Goal: Task Accomplishment & Management: Use online tool/utility

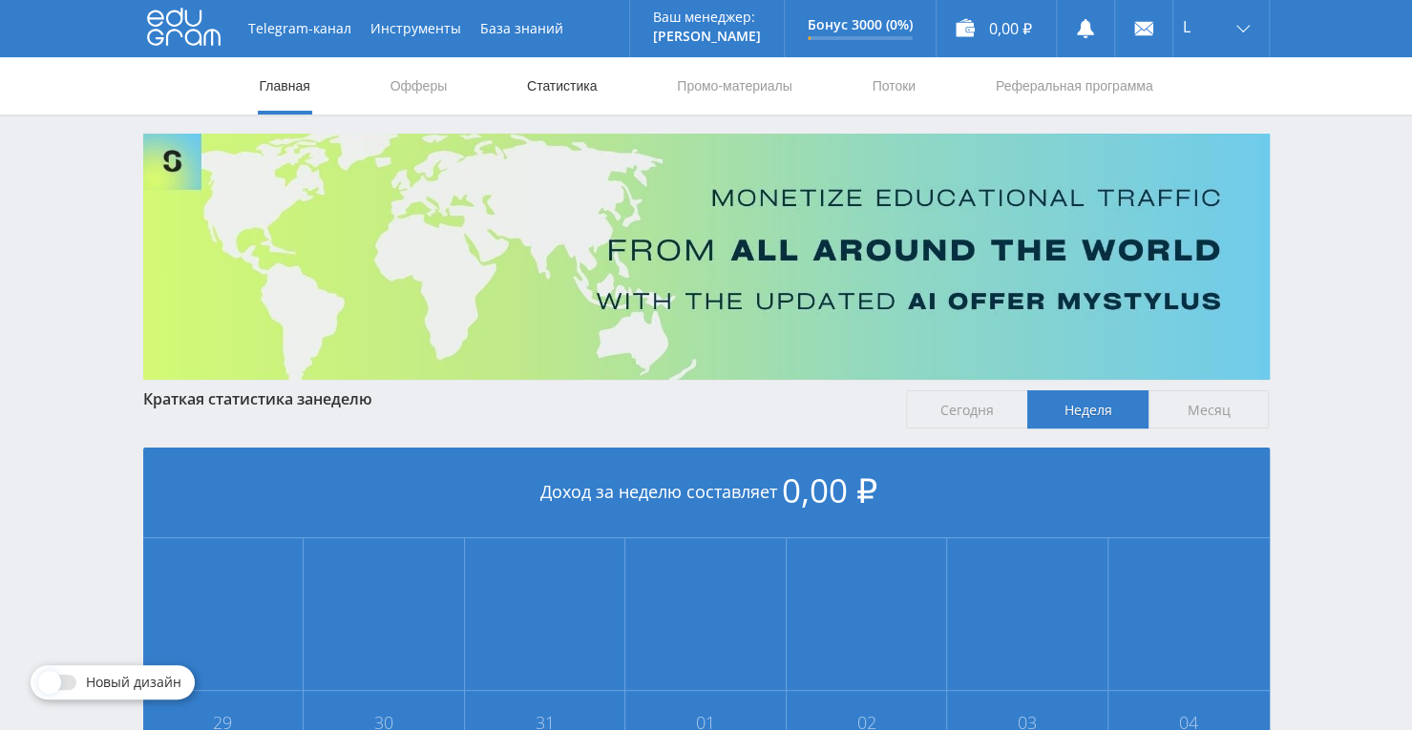
click at [545, 86] on link "Статистика" at bounding box center [562, 85] width 74 height 57
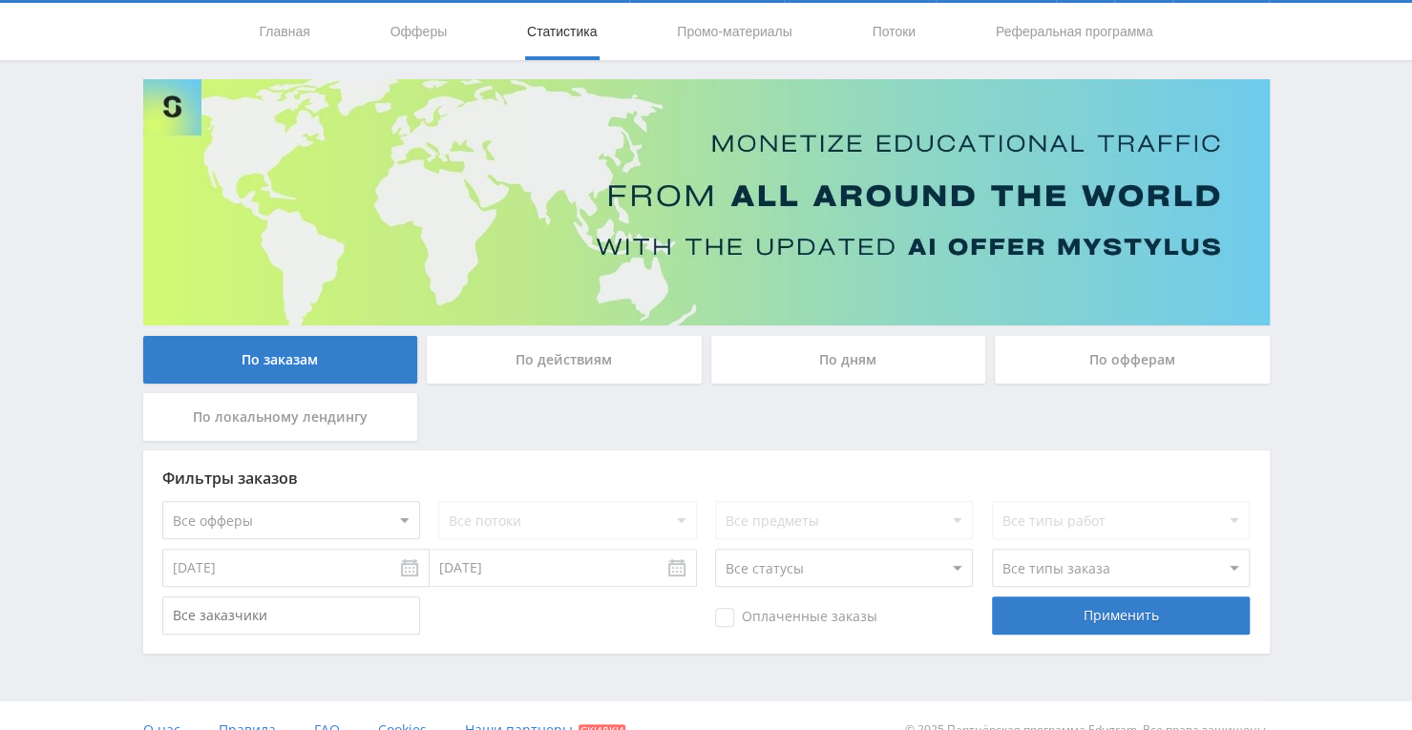
scroll to position [82, 0]
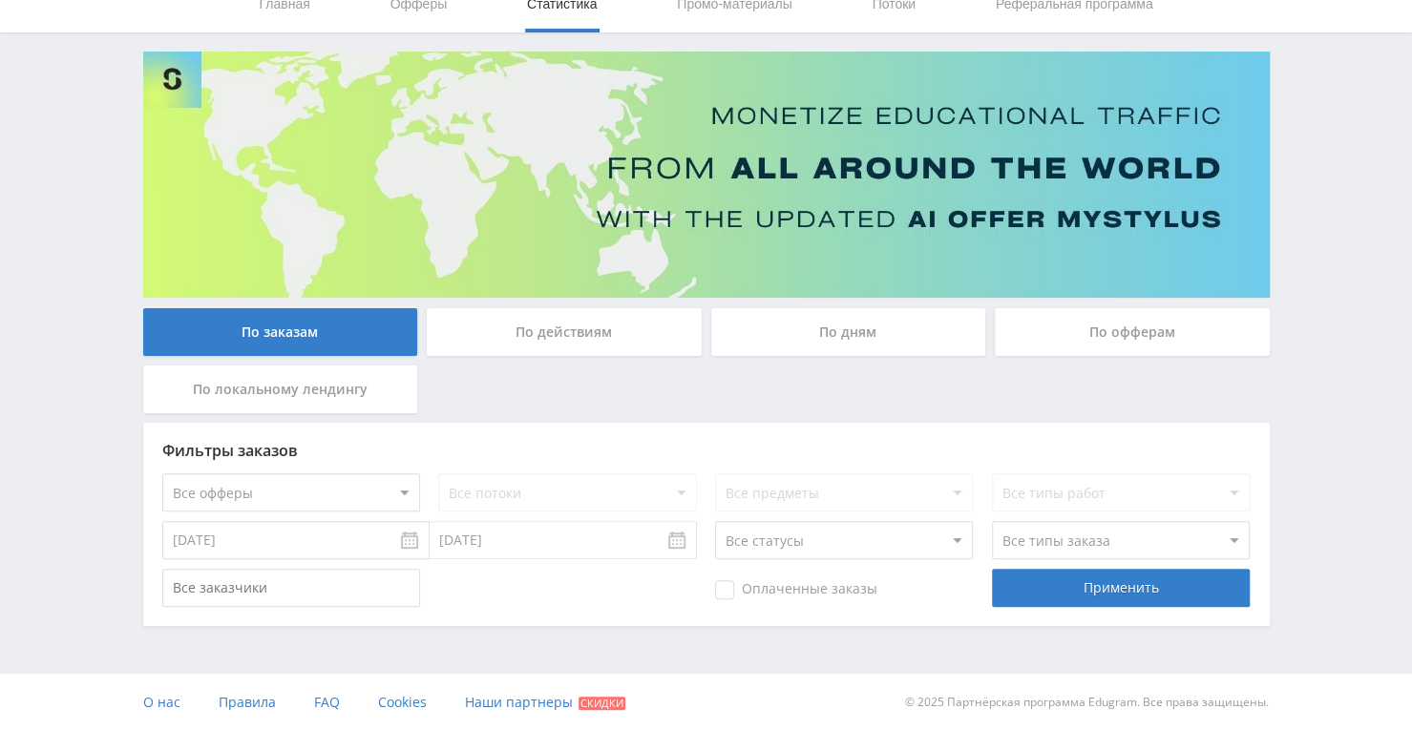
click at [878, 337] on div "По дням" at bounding box center [848, 332] width 275 height 48
click at [0, 0] on input "По дням" at bounding box center [0, 0] width 0 height 0
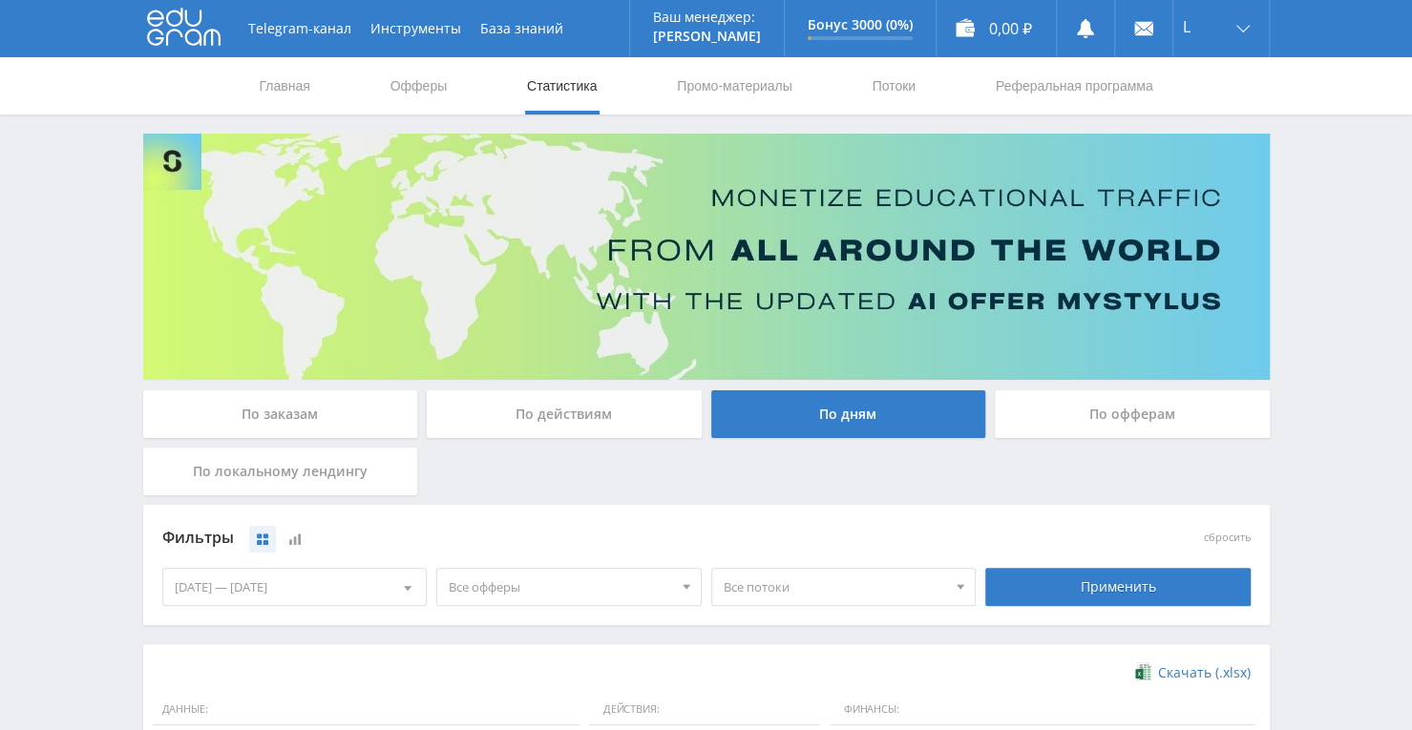
scroll to position [0, 0]
click at [724, 95] on link "Промо-материалы" at bounding box center [734, 85] width 118 height 57
select select "376"
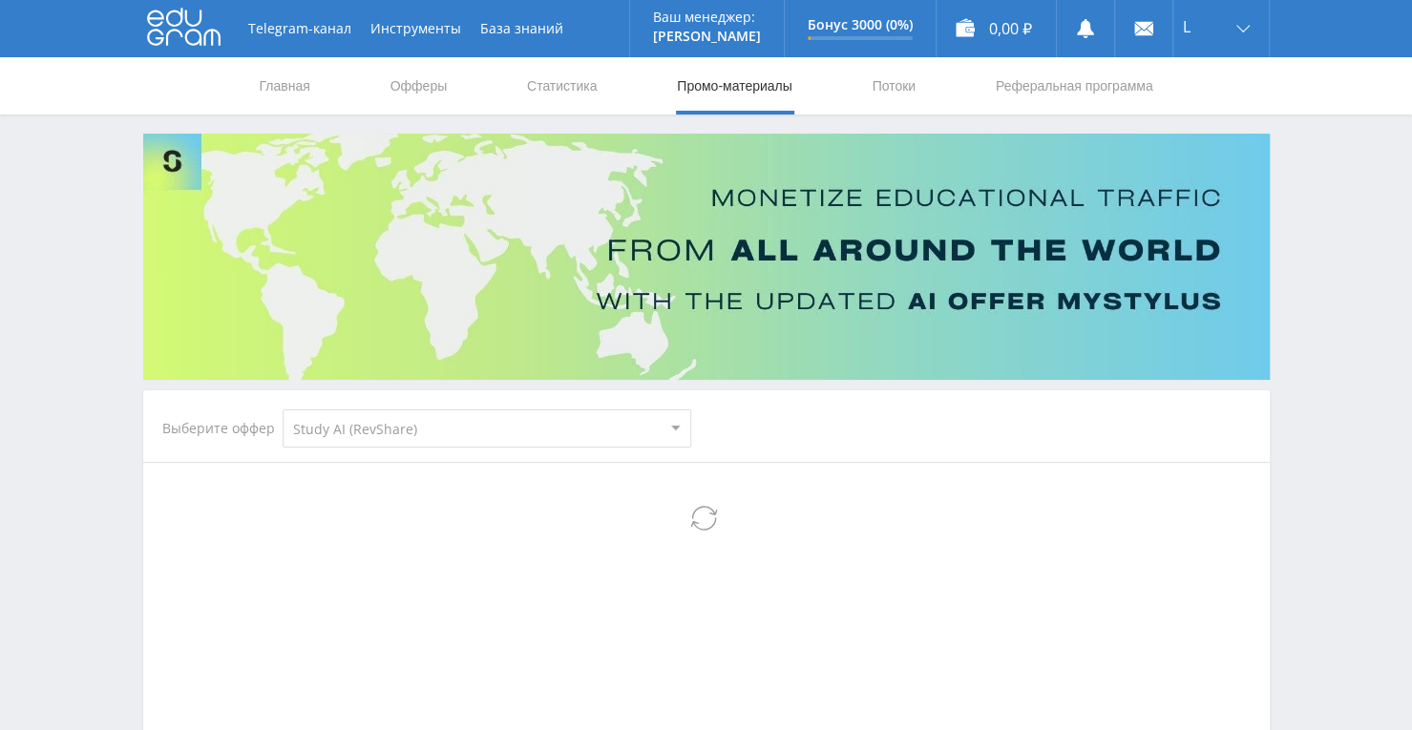
select select "376"
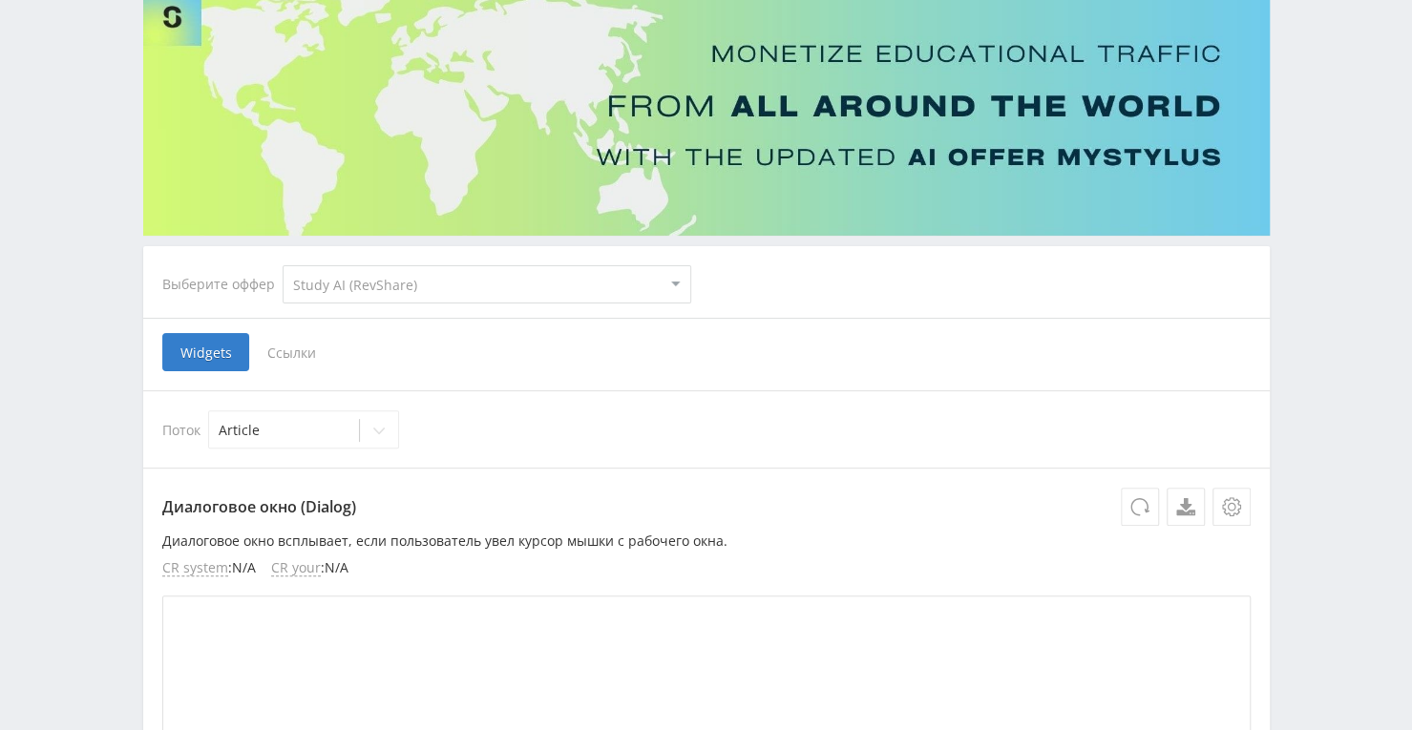
scroll to position [191, 0]
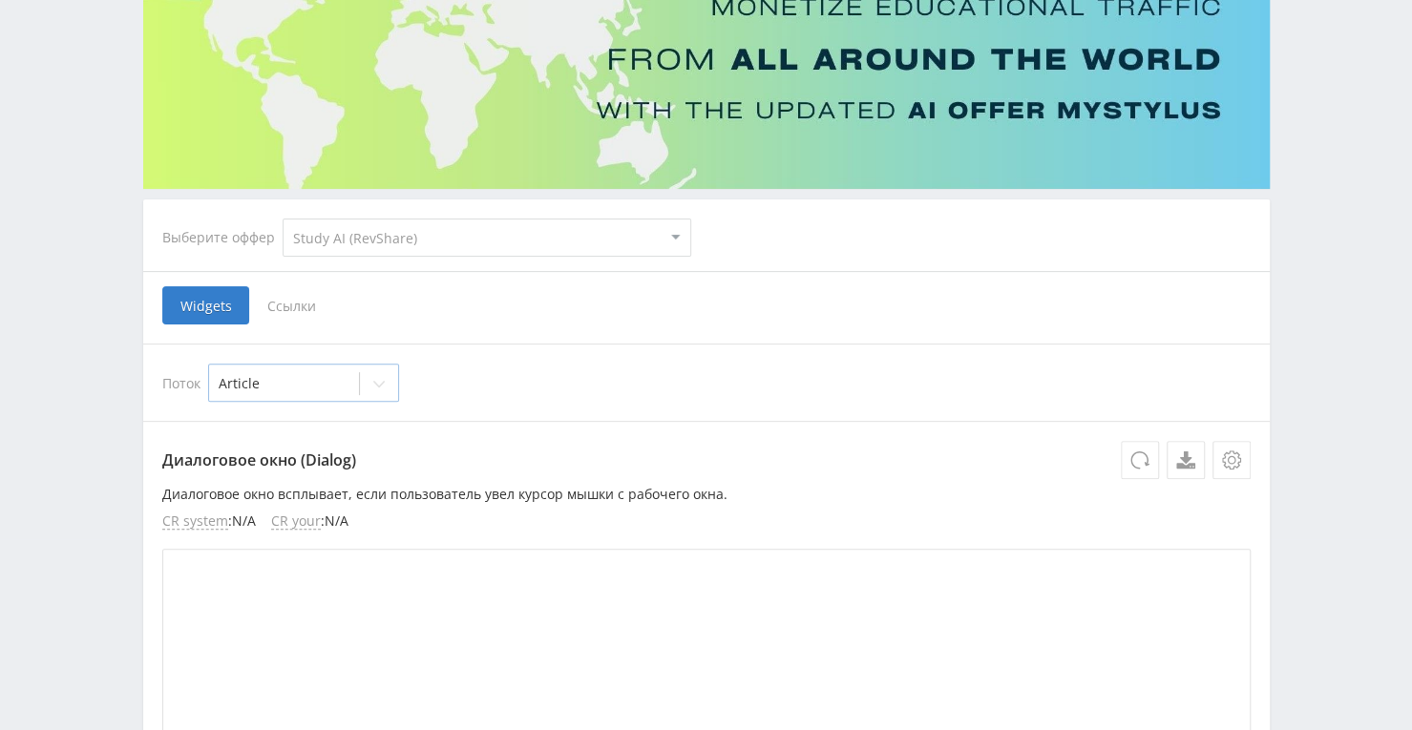
click at [376, 376] on icon at bounding box center [378, 383] width 15 height 15
click at [288, 429] on div "Article" at bounding box center [303, 427] width 191 height 31
click at [294, 301] on span "Ссылки" at bounding box center [291, 305] width 85 height 38
click at [0, 0] on input "Ссылки" at bounding box center [0, 0] width 0 height 0
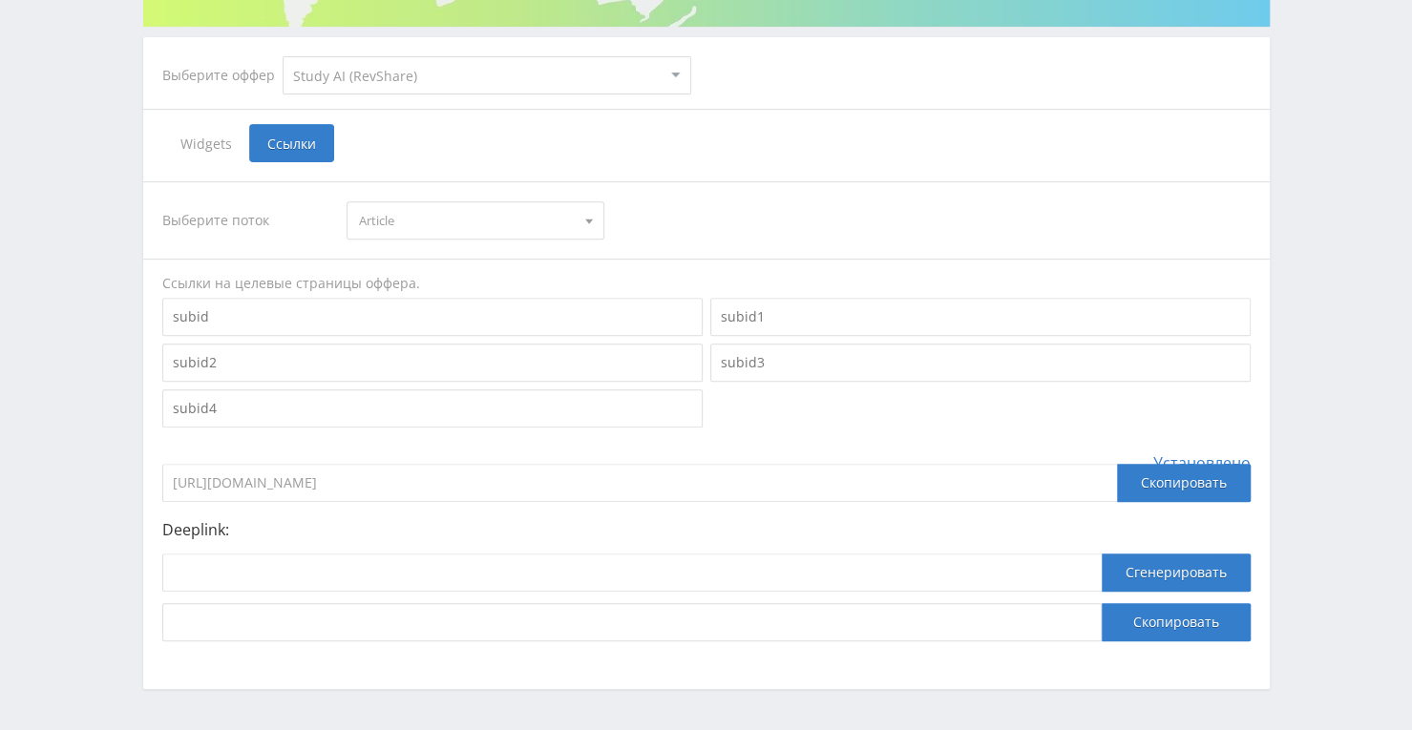
scroll to position [415, 0]
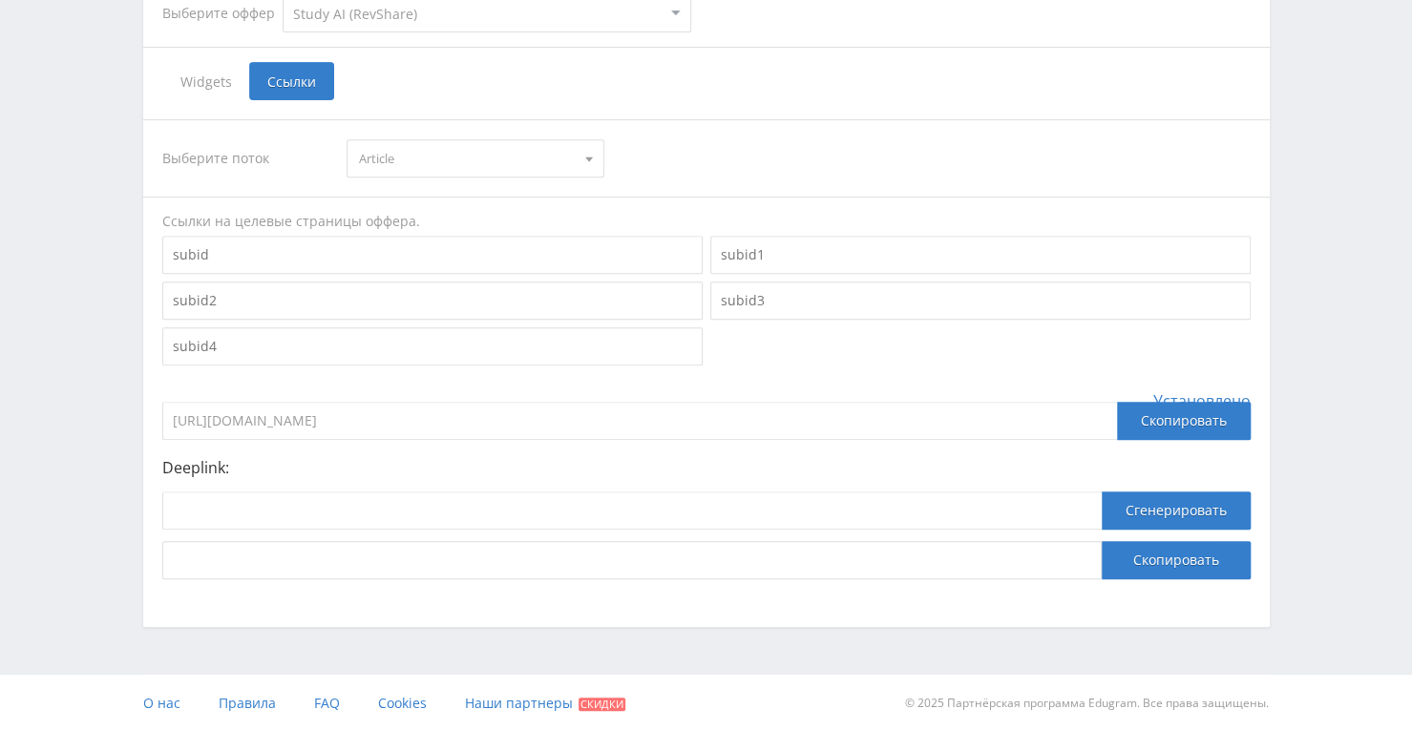
drag, startPoint x: 531, startPoint y: 417, endPoint x: 122, endPoint y: 434, distance: 408.9
click at [122, 434] on div "Telegram-канал Инструменты База знаний Ваш менеджер: Alex Alex Online @edugram_…" at bounding box center [706, 158] width 1412 height 1147
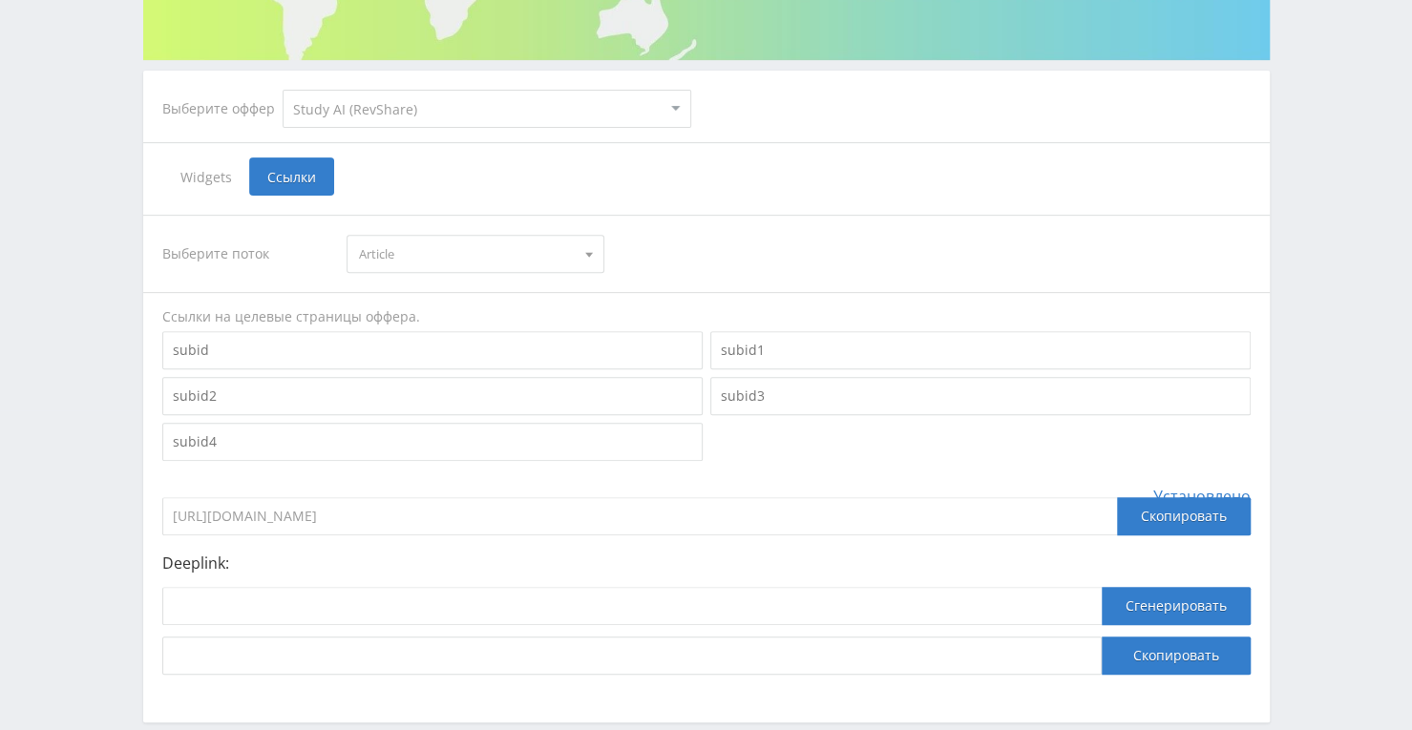
click at [302, 570] on div "Deeplink: Сгенерировать Скопировать" at bounding box center [706, 615] width 1088 height 120
click at [302, 588] on input at bounding box center [631, 606] width 939 height 38
paste input "https://study24.ai/chat/open_ai_image_bot"
type input "https://study24.ai/chat/open_ai_image_bot"
click at [332, 558] on p "Deeplink:" at bounding box center [706, 563] width 1088 height 17
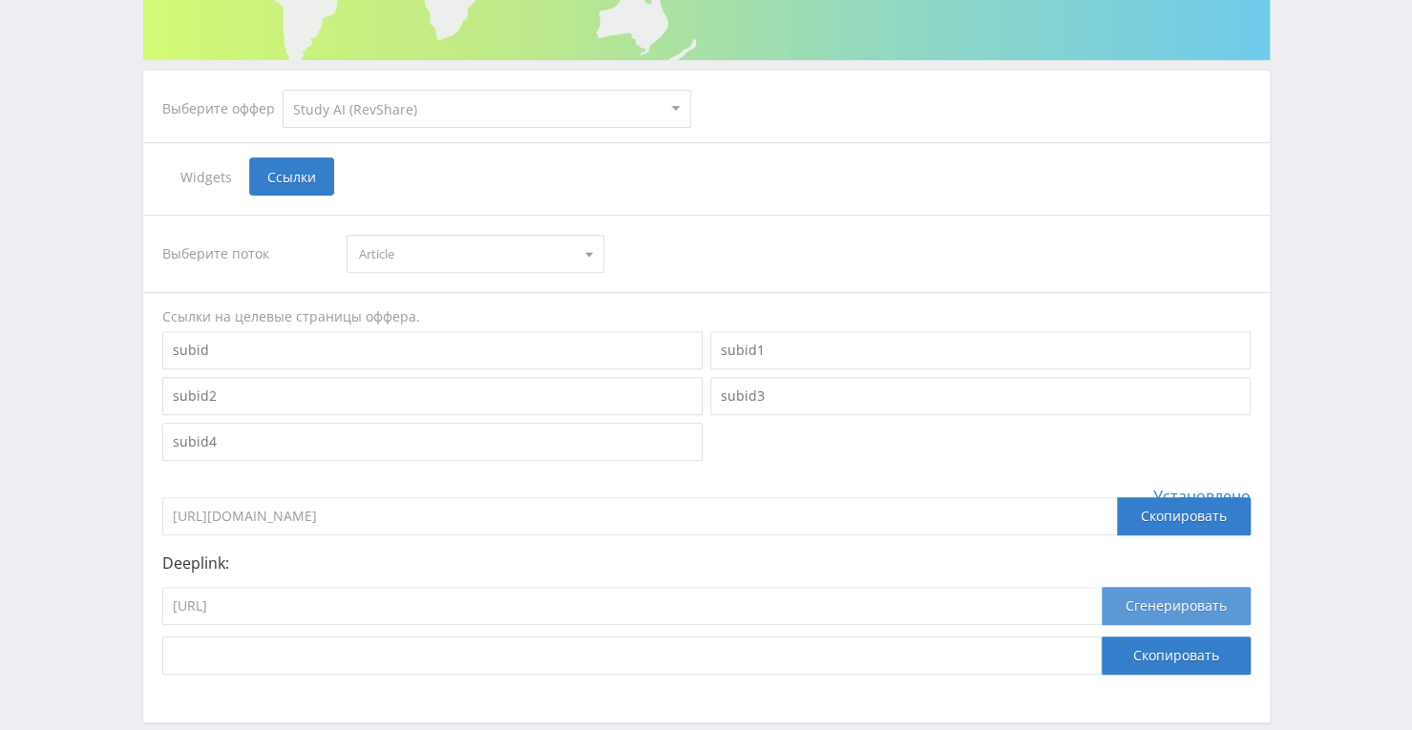
click at [1157, 604] on button "Сгенерировать" at bounding box center [1176, 606] width 149 height 38
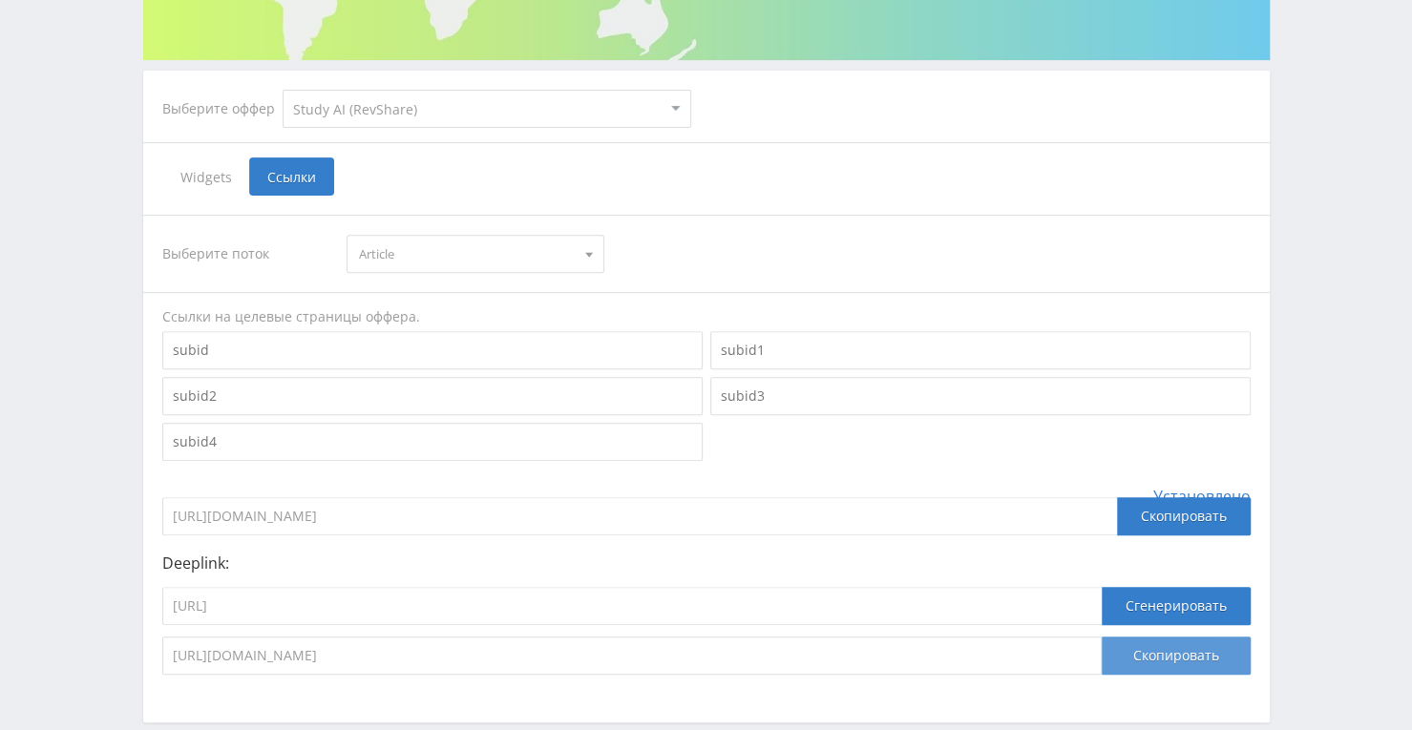
click at [1214, 665] on button "Скопировать" at bounding box center [1176, 656] width 149 height 38
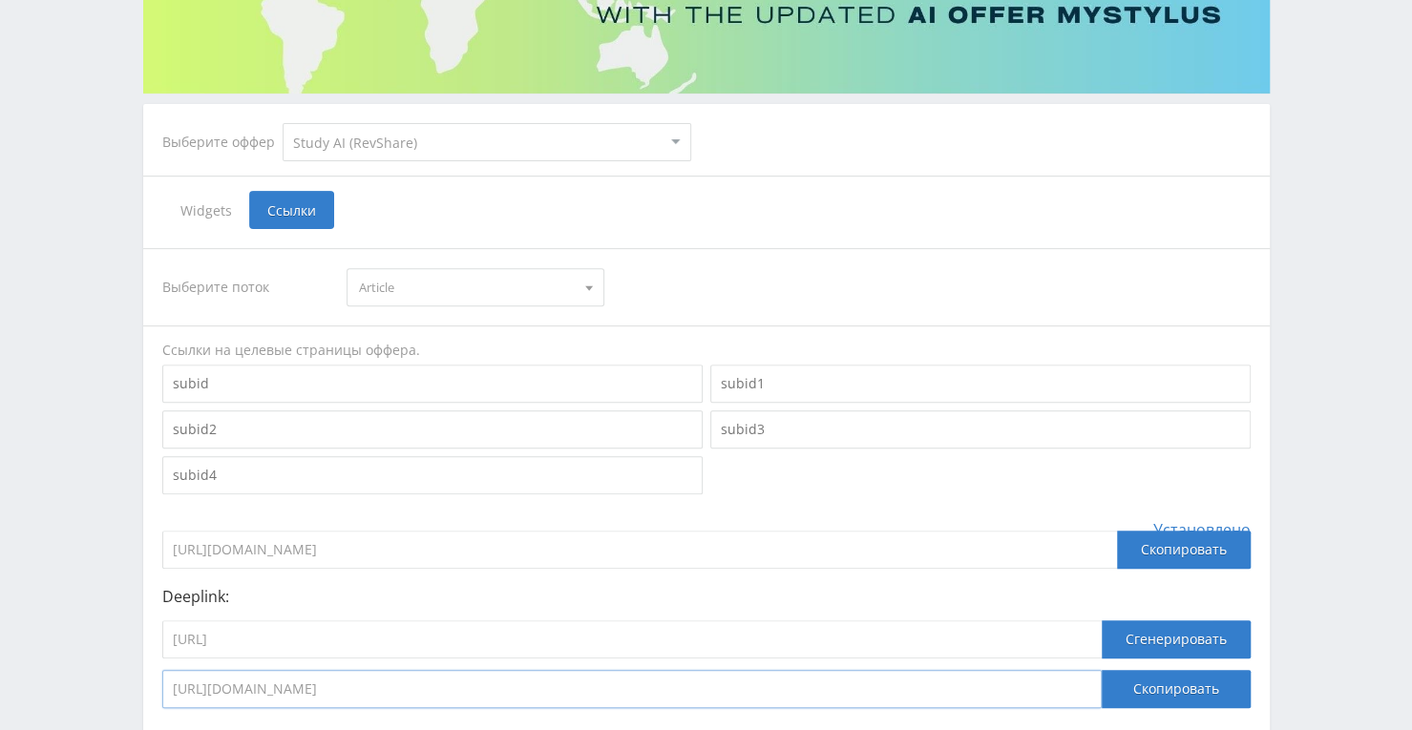
scroll to position [0, 0]
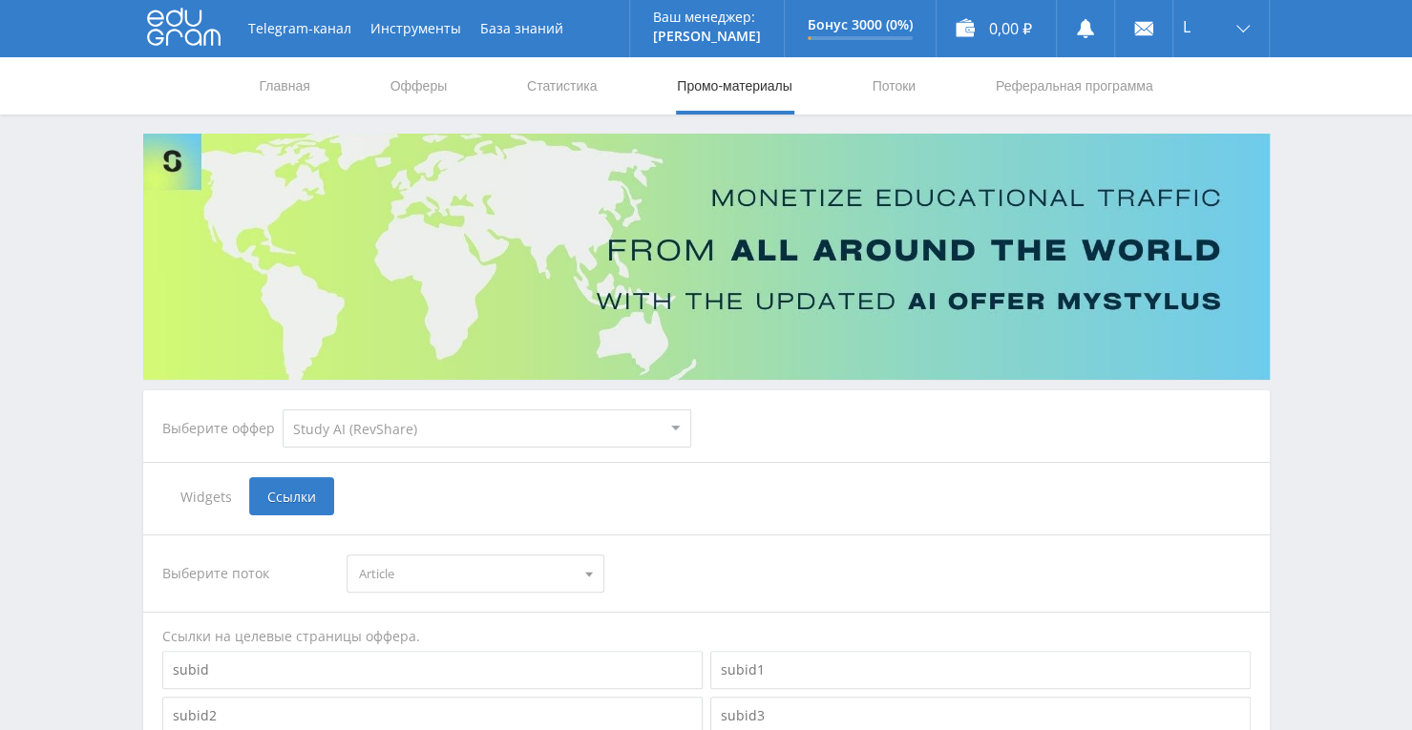
click at [91, 297] on div "Telegram-канал Инструменты База знаний Ваш менеджер: Alex Alex Online @edugram_…" at bounding box center [706, 573] width 1412 height 1147
click at [158, 39] on use at bounding box center [184, 27] width 74 height 37
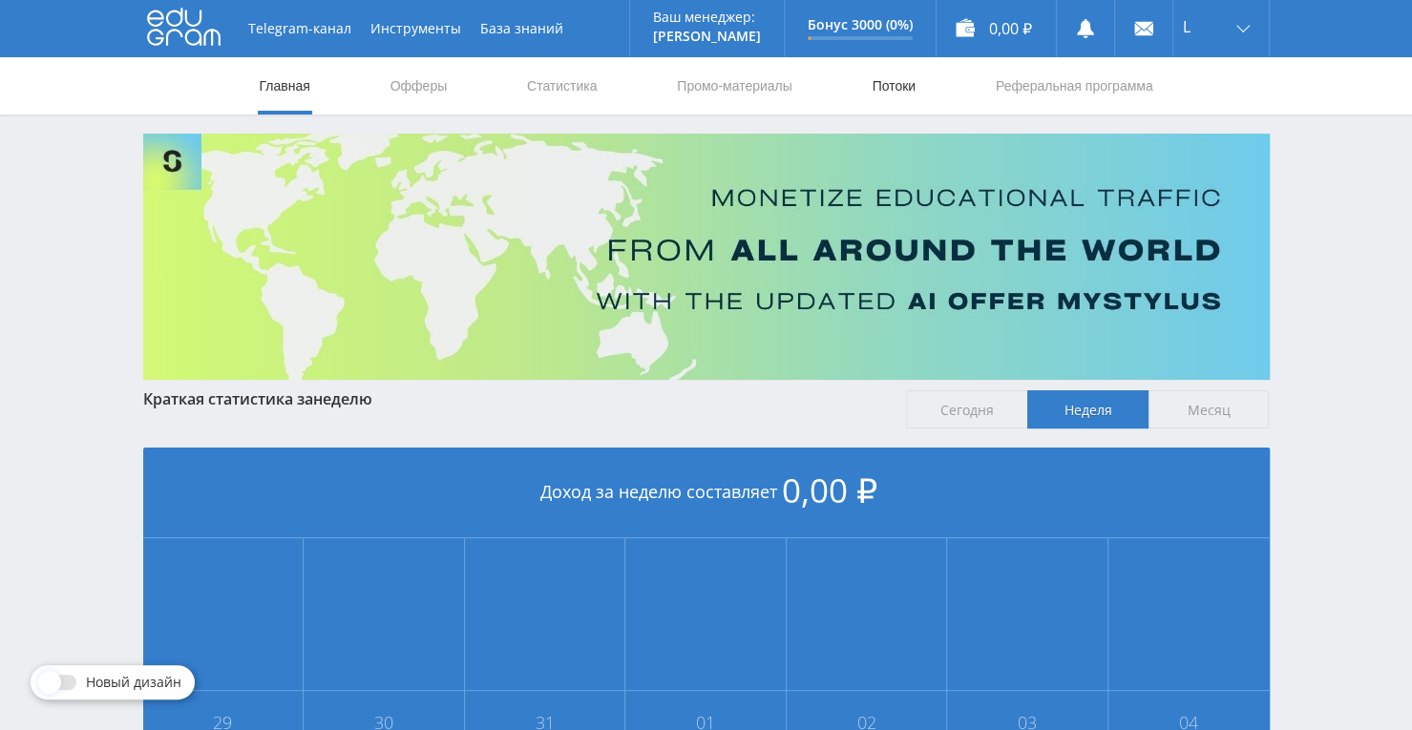
click at [880, 81] on link "Потоки" at bounding box center [894, 85] width 48 height 57
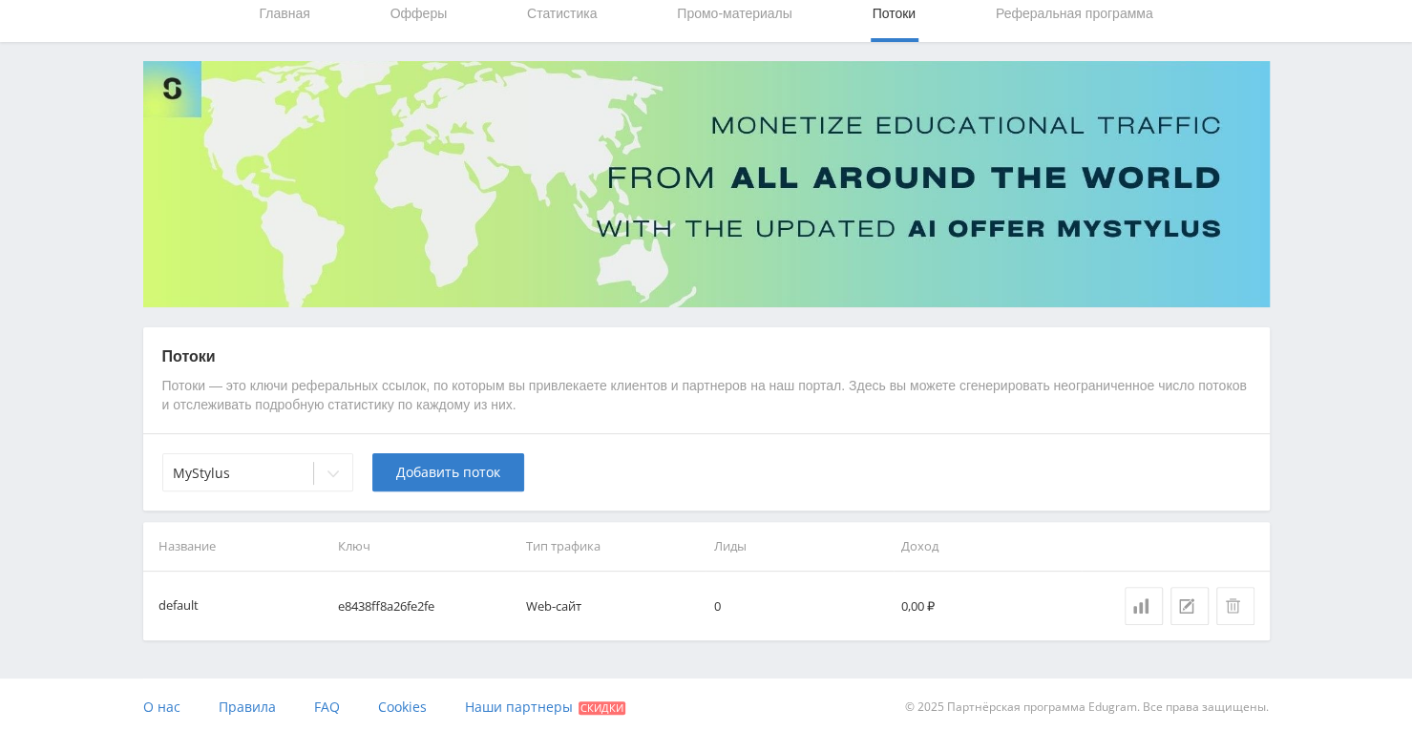
scroll to position [76, 0]
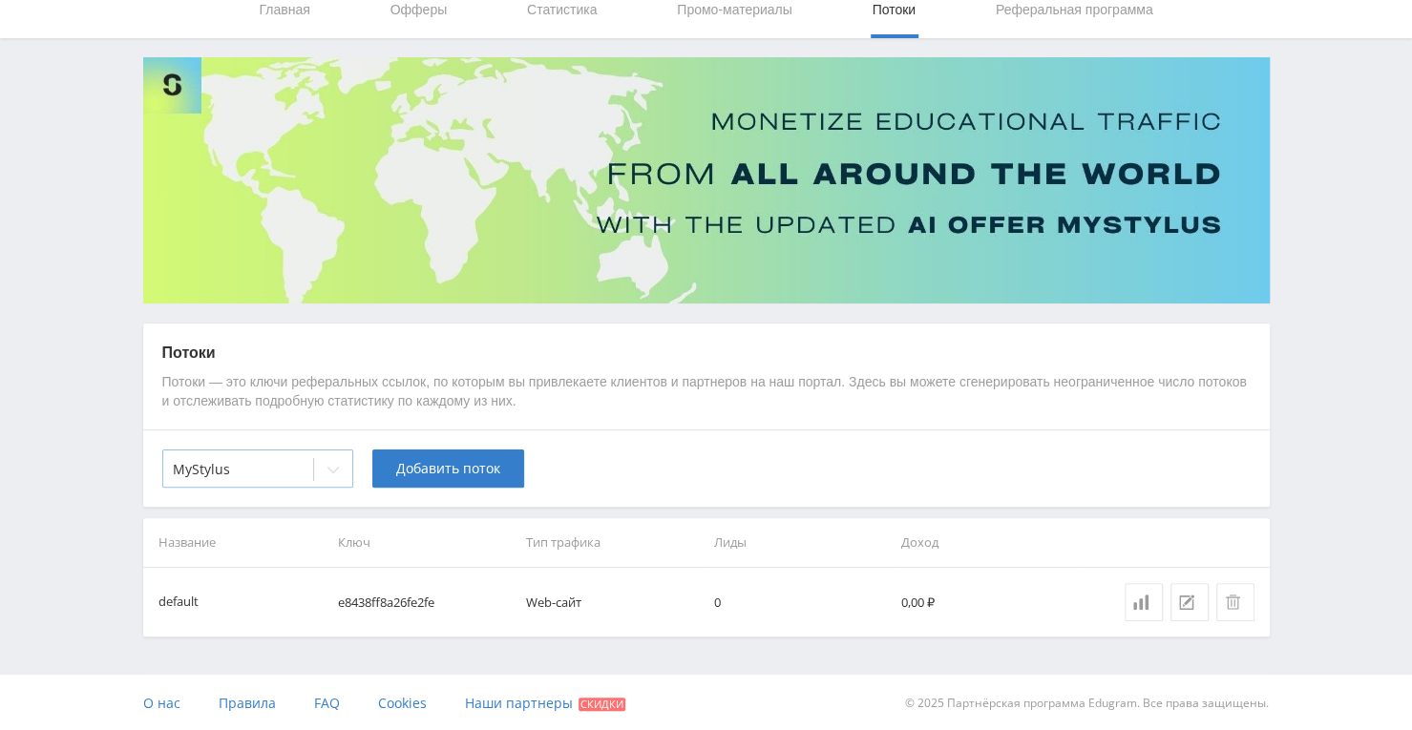
click at [340, 468] on icon at bounding box center [333, 469] width 15 height 15
click at [689, 474] on div "MyStylus Добавить поток" at bounding box center [706, 468] width 1126 height 77
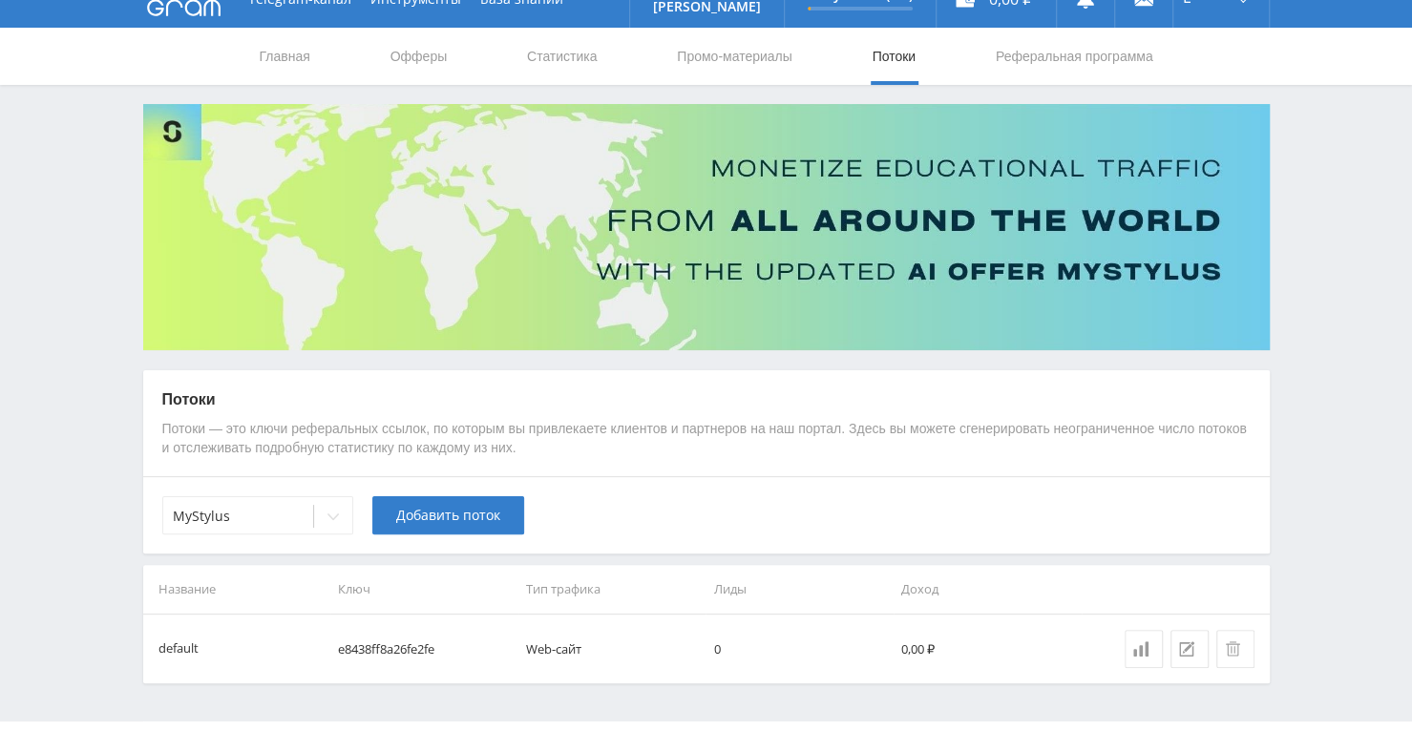
scroll to position [0, 0]
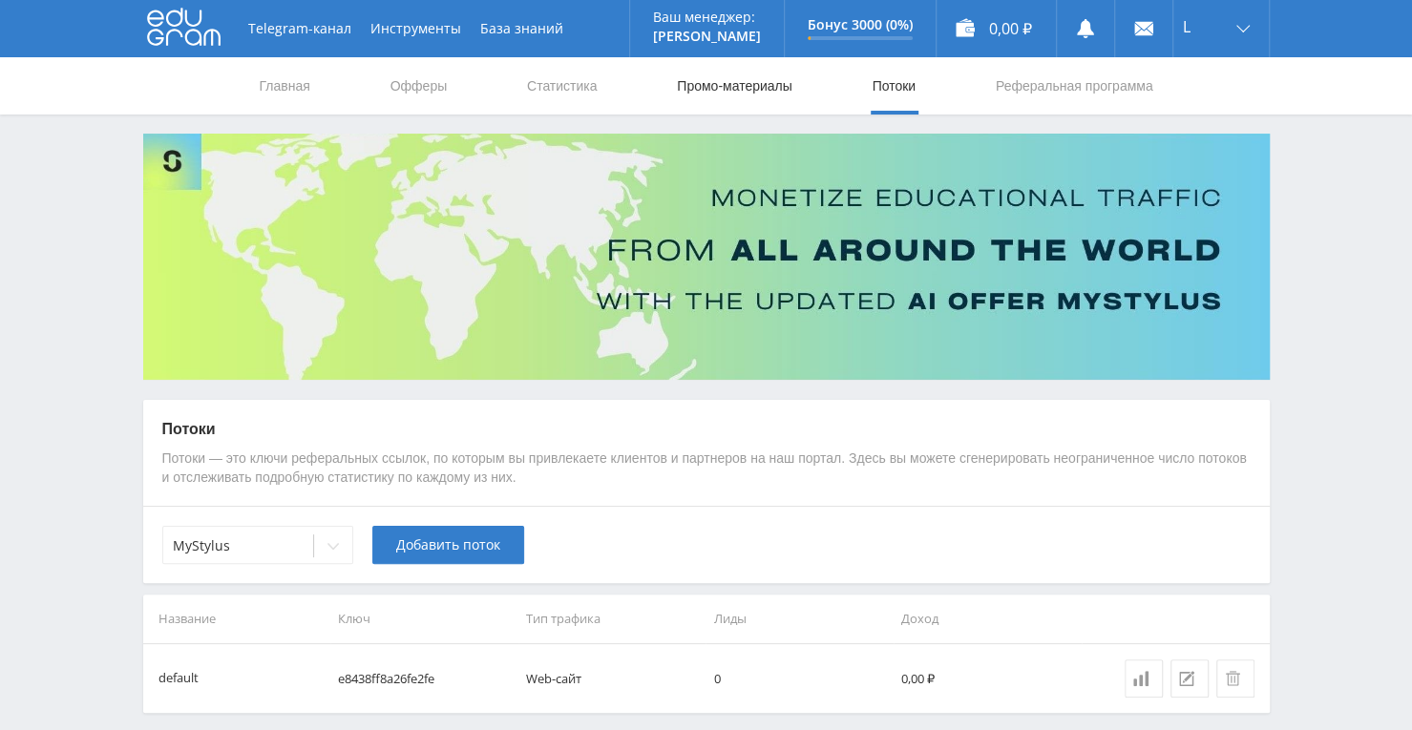
click at [710, 79] on link "Промо-материалы" at bounding box center [734, 85] width 118 height 57
select select "376"
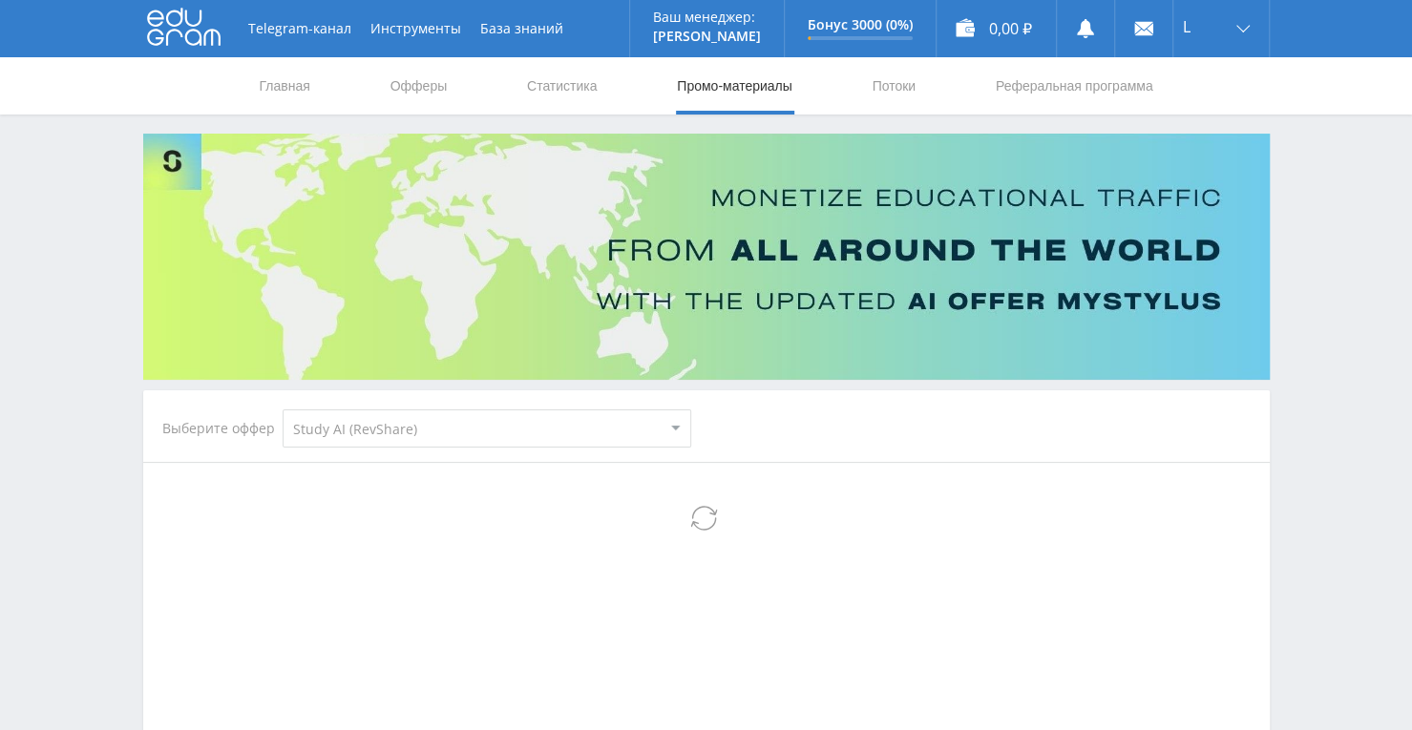
select select "376"
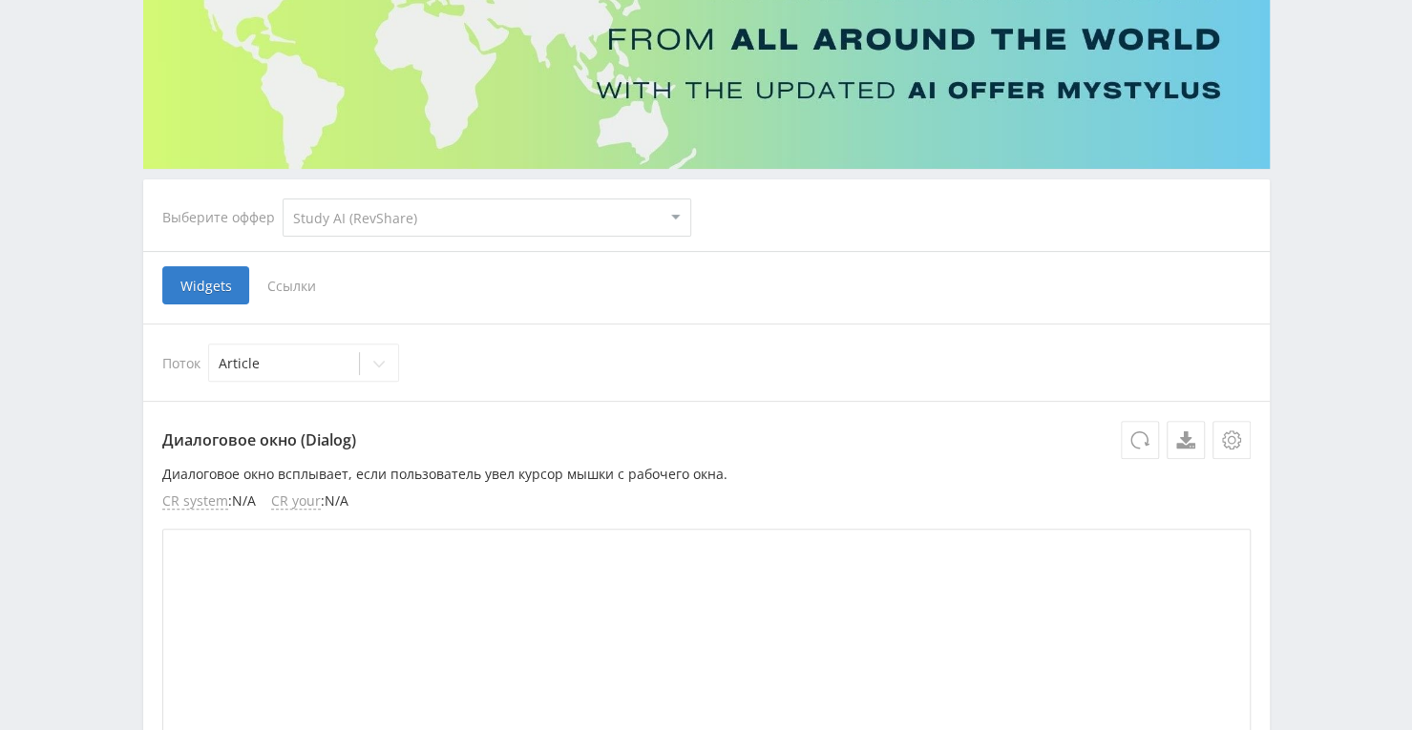
scroll to position [382, 0]
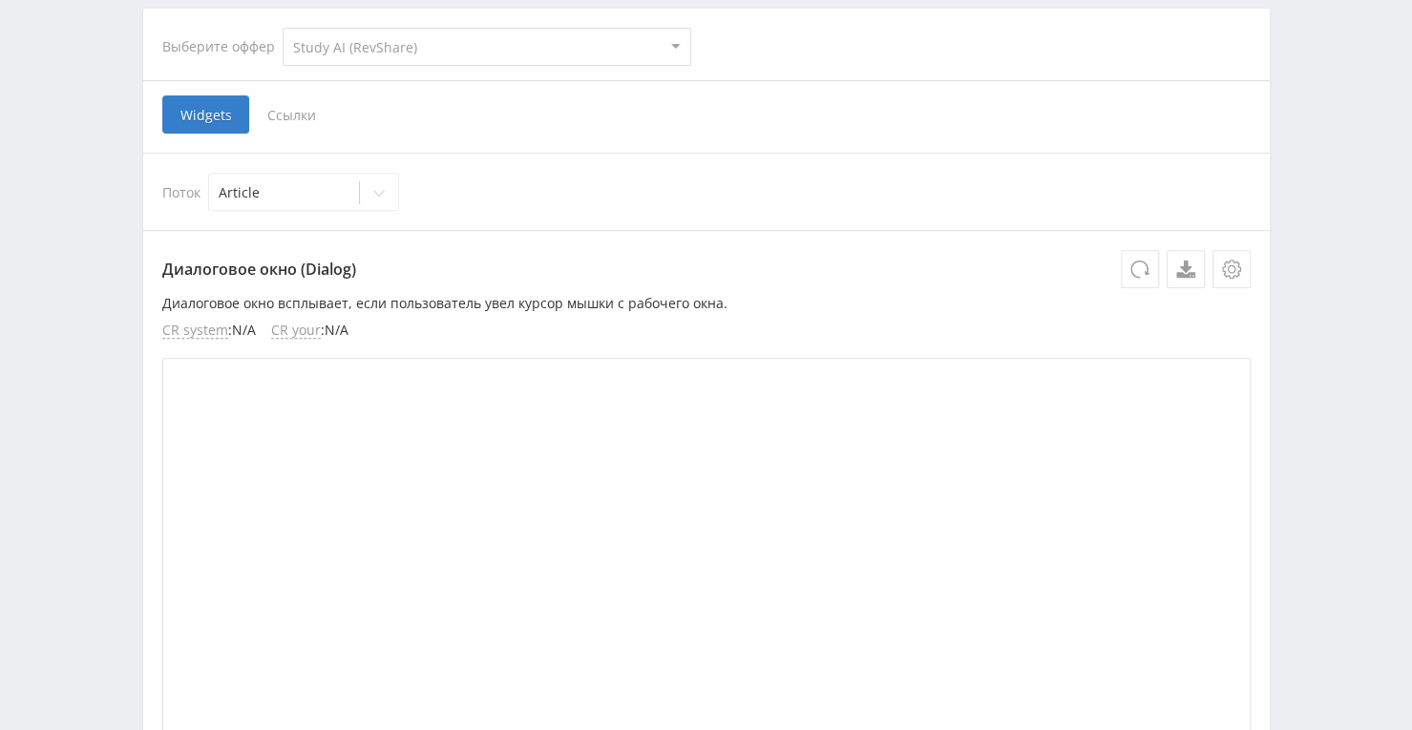
click at [502, 46] on select "MyStylus MyStylus - Revshare Кампус AI Studybay Автор24 Studybay Brazil Study A…" at bounding box center [487, 47] width 409 height 38
click at [283, 111] on span "Ссылки" at bounding box center [291, 114] width 85 height 38
click at [0, 0] on input "Ссылки" at bounding box center [0, 0] width 0 height 0
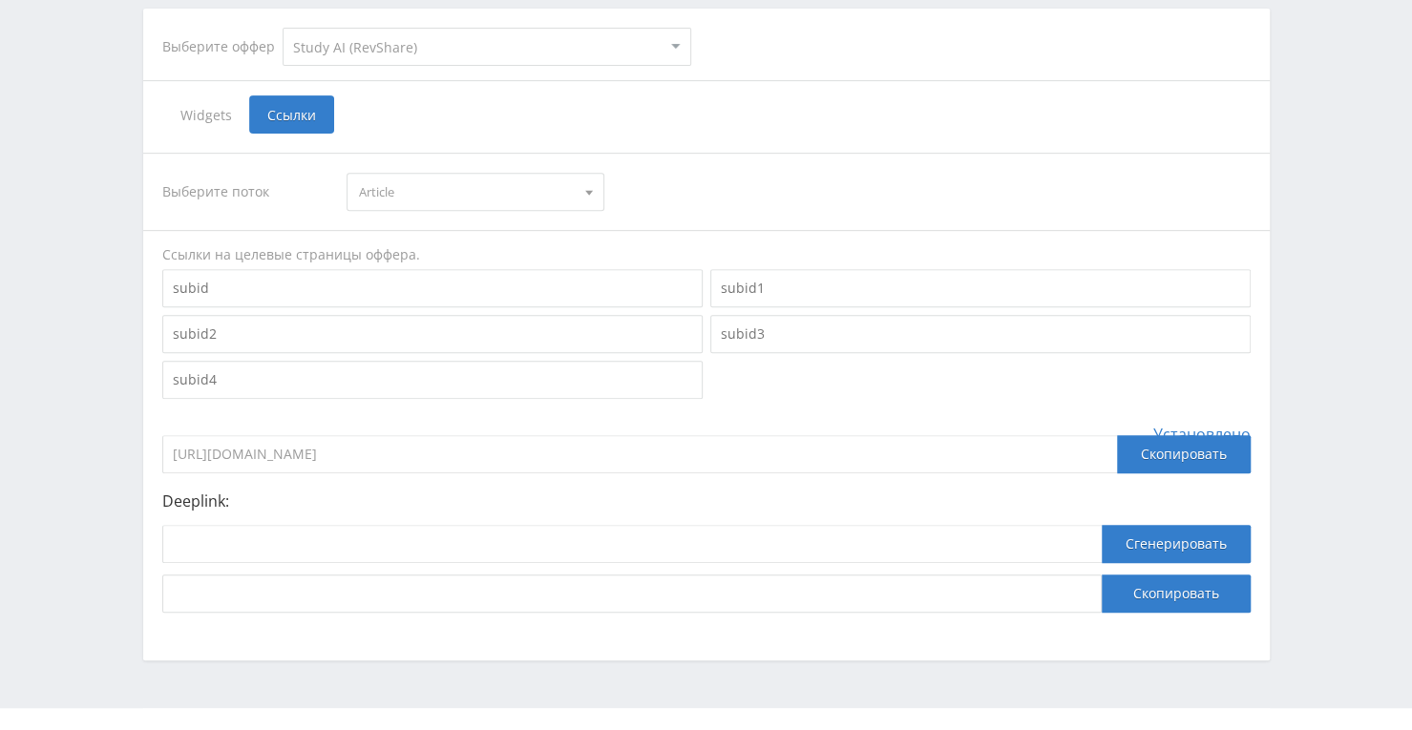
click at [212, 108] on span "Widgets" at bounding box center [205, 114] width 87 height 38
click at [0, 0] on input "Widgets" at bounding box center [0, 0] width 0 height 0
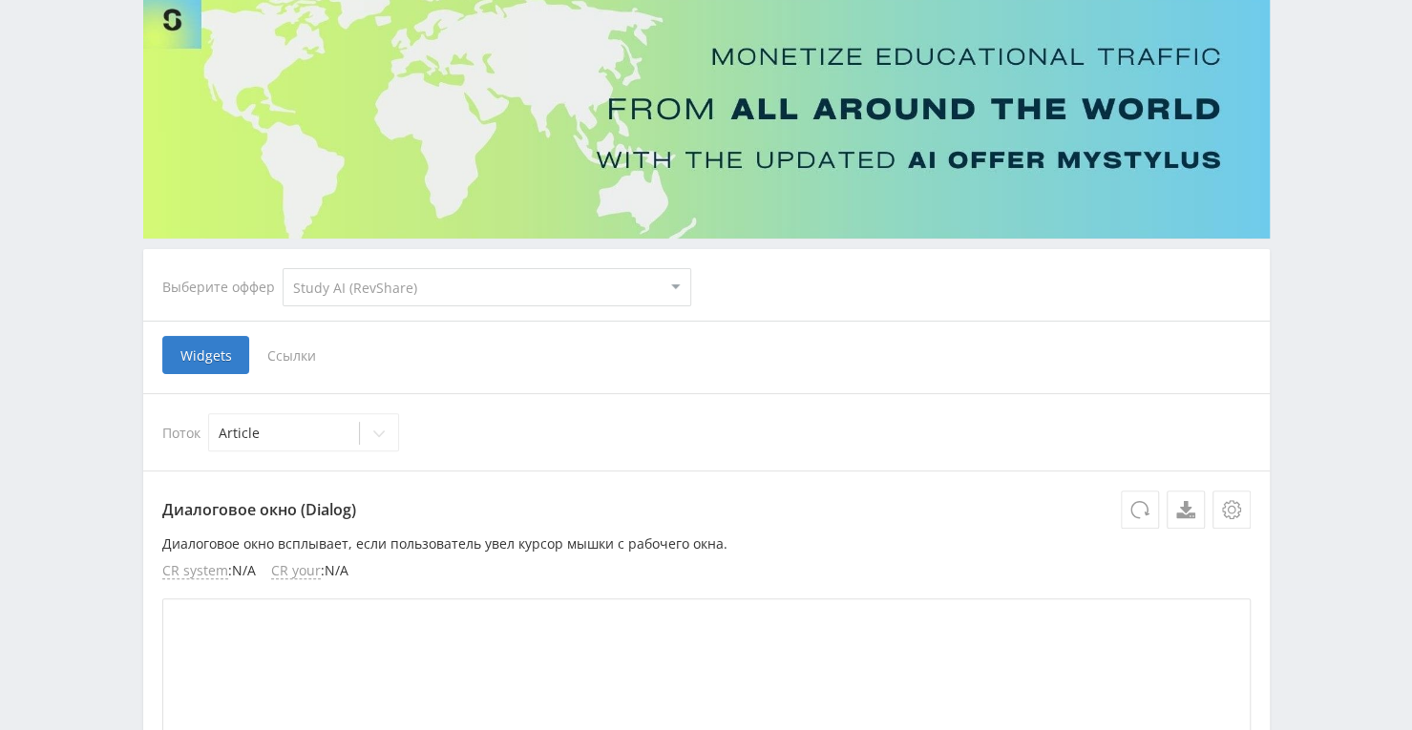
scroll to position [60, 0]
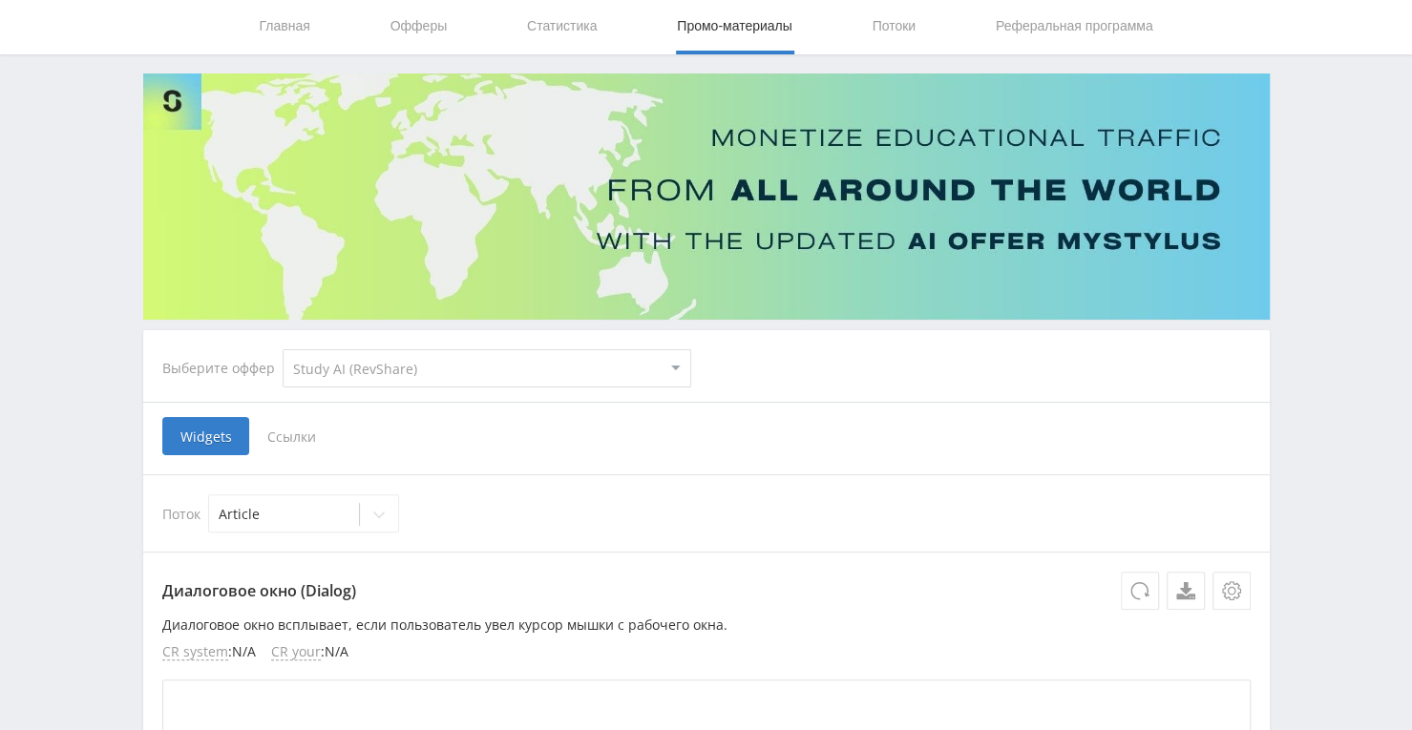
click at [284, 441] on span "Ссылки" at bounding box center [291, 436] width 85 height 38
click at [0, 0] on input "Ссылки" at bounding box center [0, 0] width 0 height 0
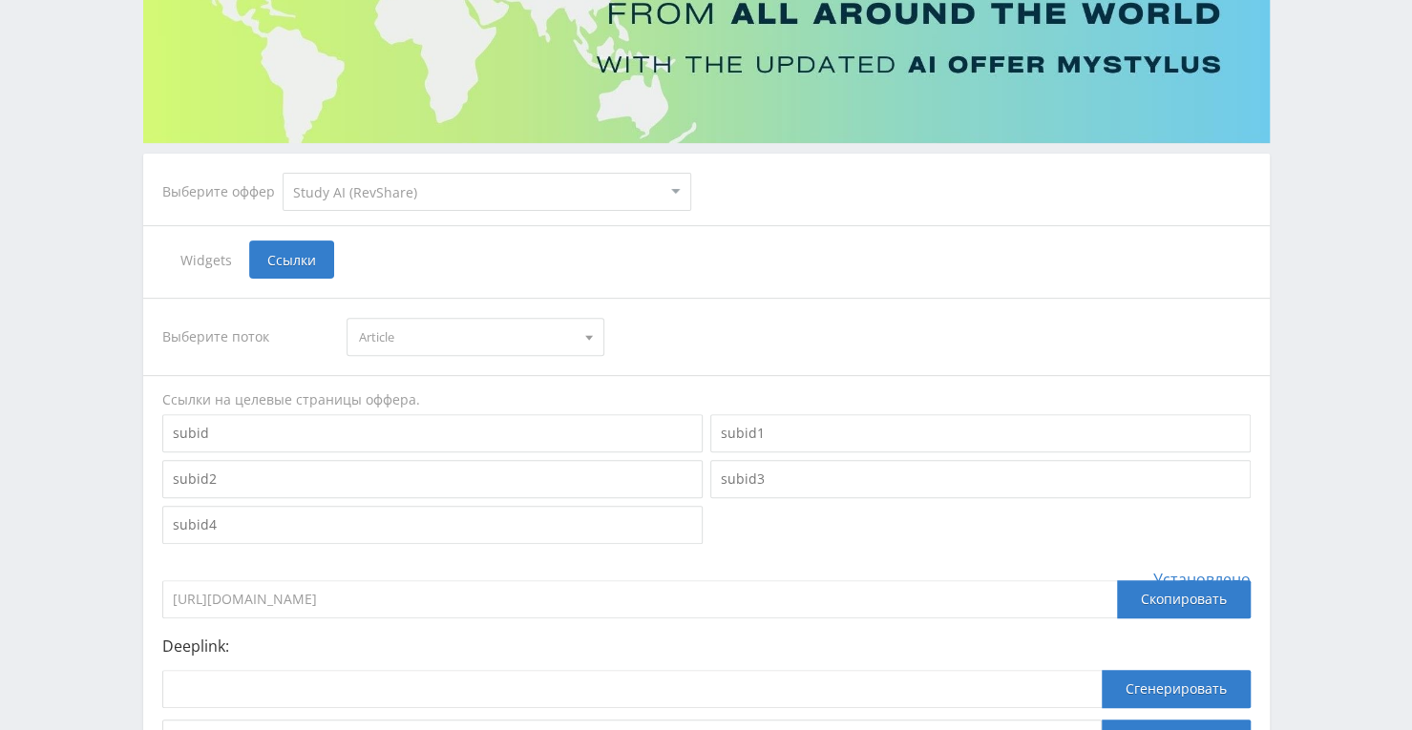
scroll to position [415, 0]
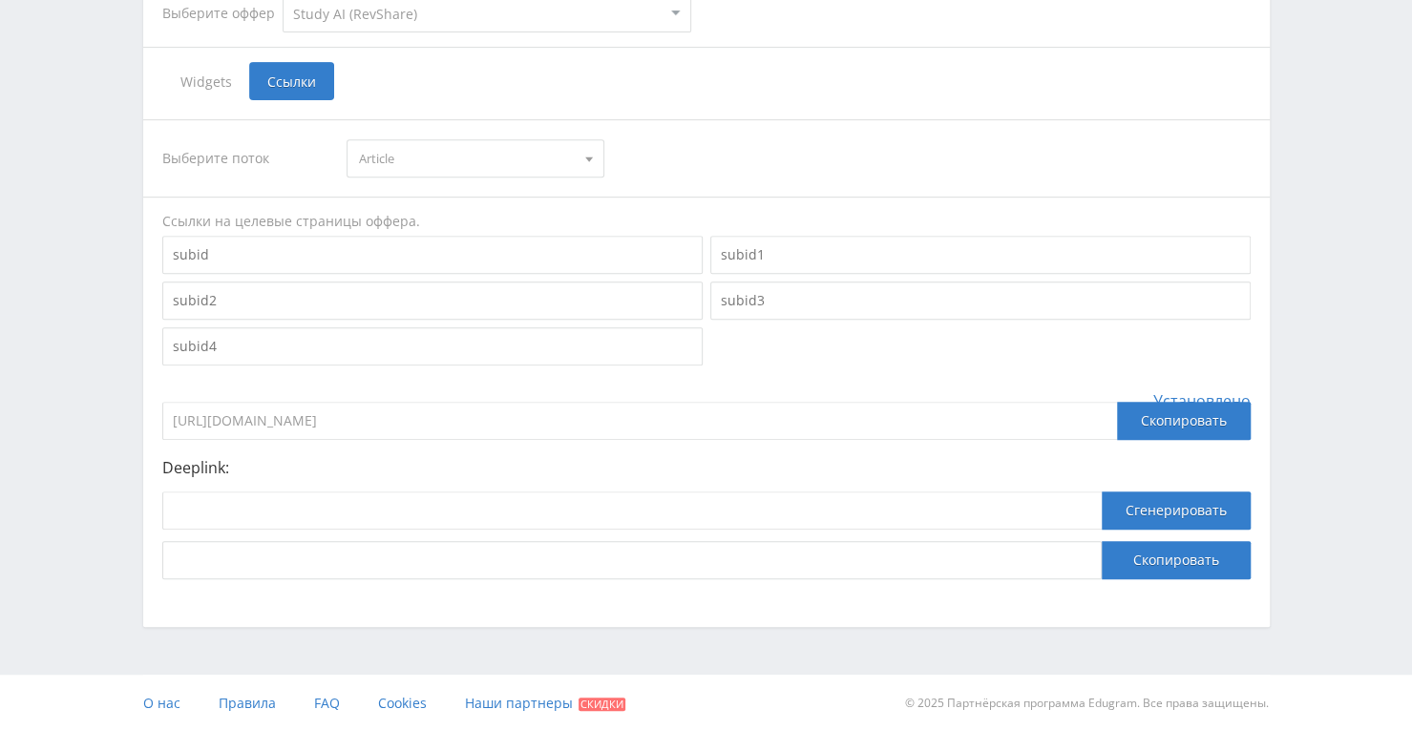
click at [202, 471] on p "Deeplink:" at bounding box center [706, 467] width 1088 height 17
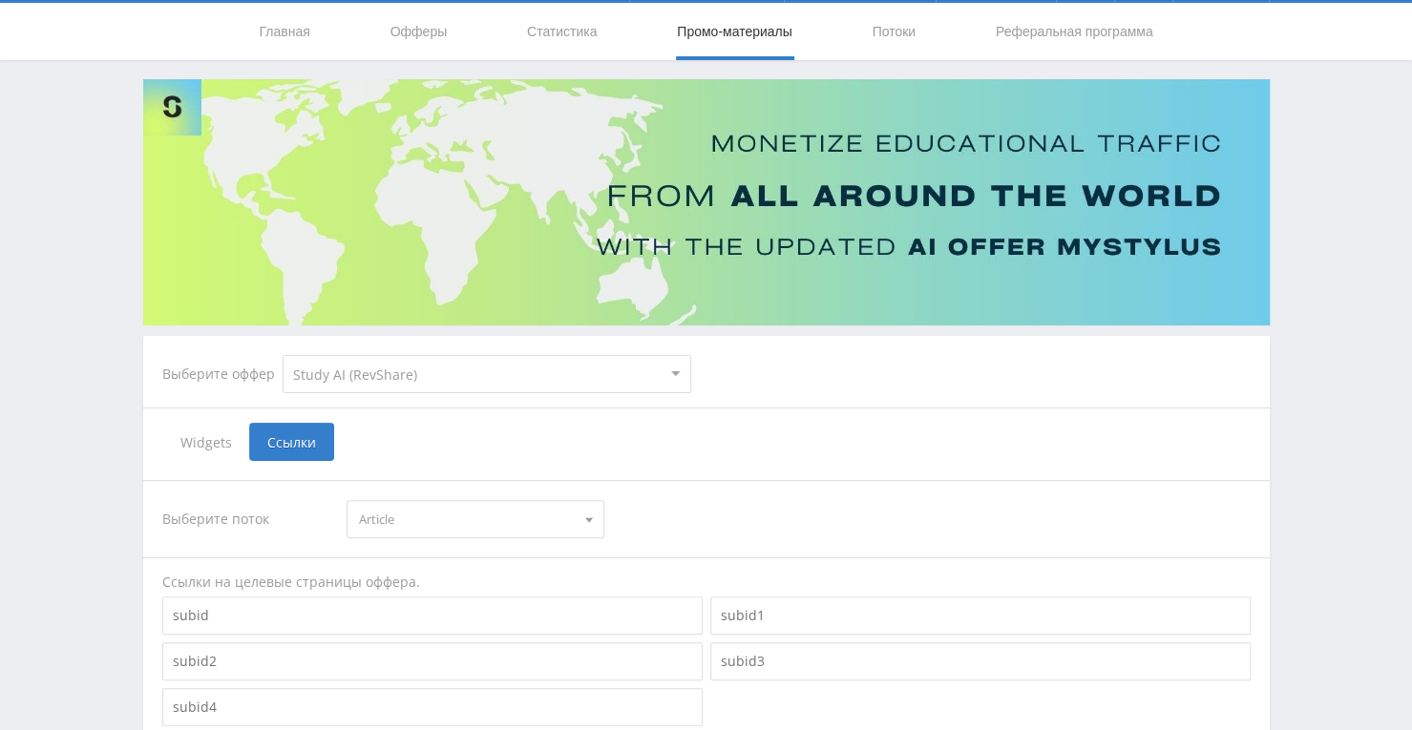
scroll to position [0, 0]
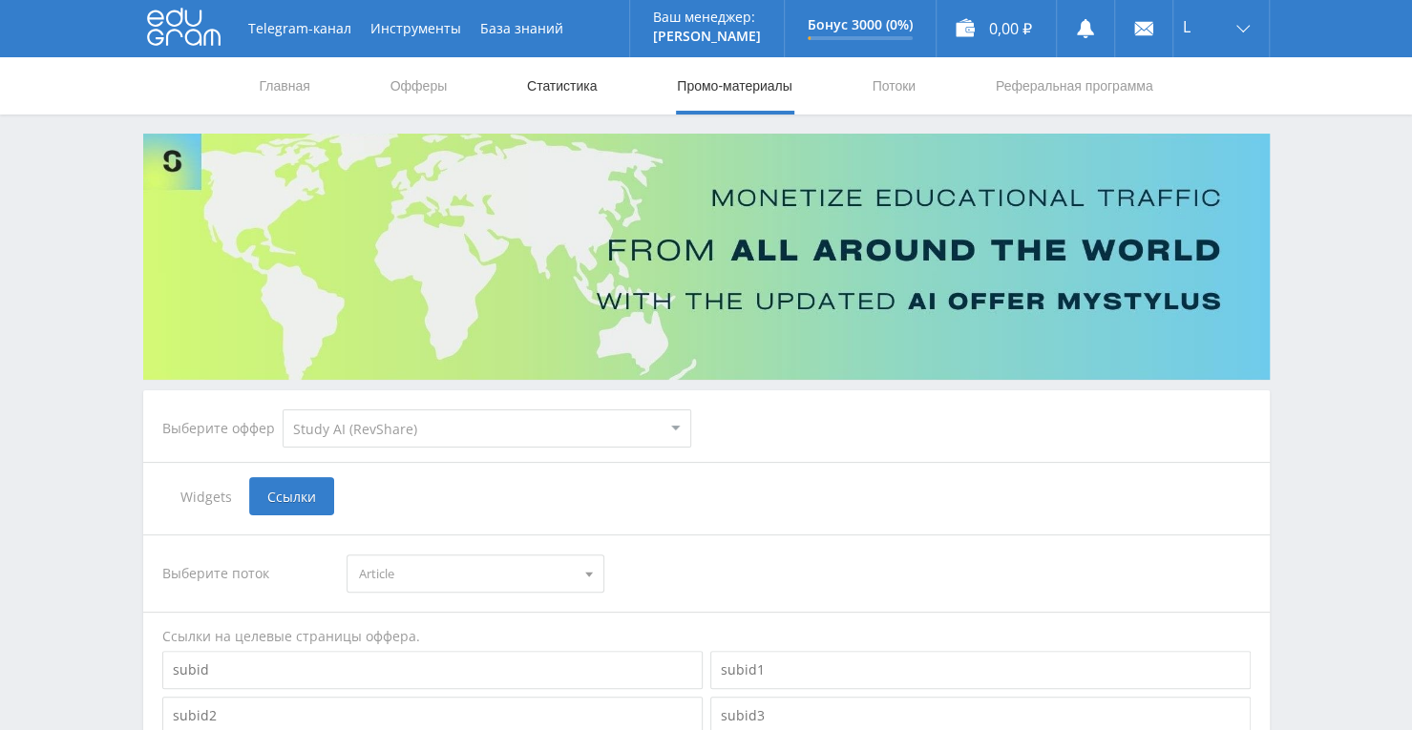
click at [548, 75] on link "Статистика" at bounding box center [562, 85] width 74 height 57
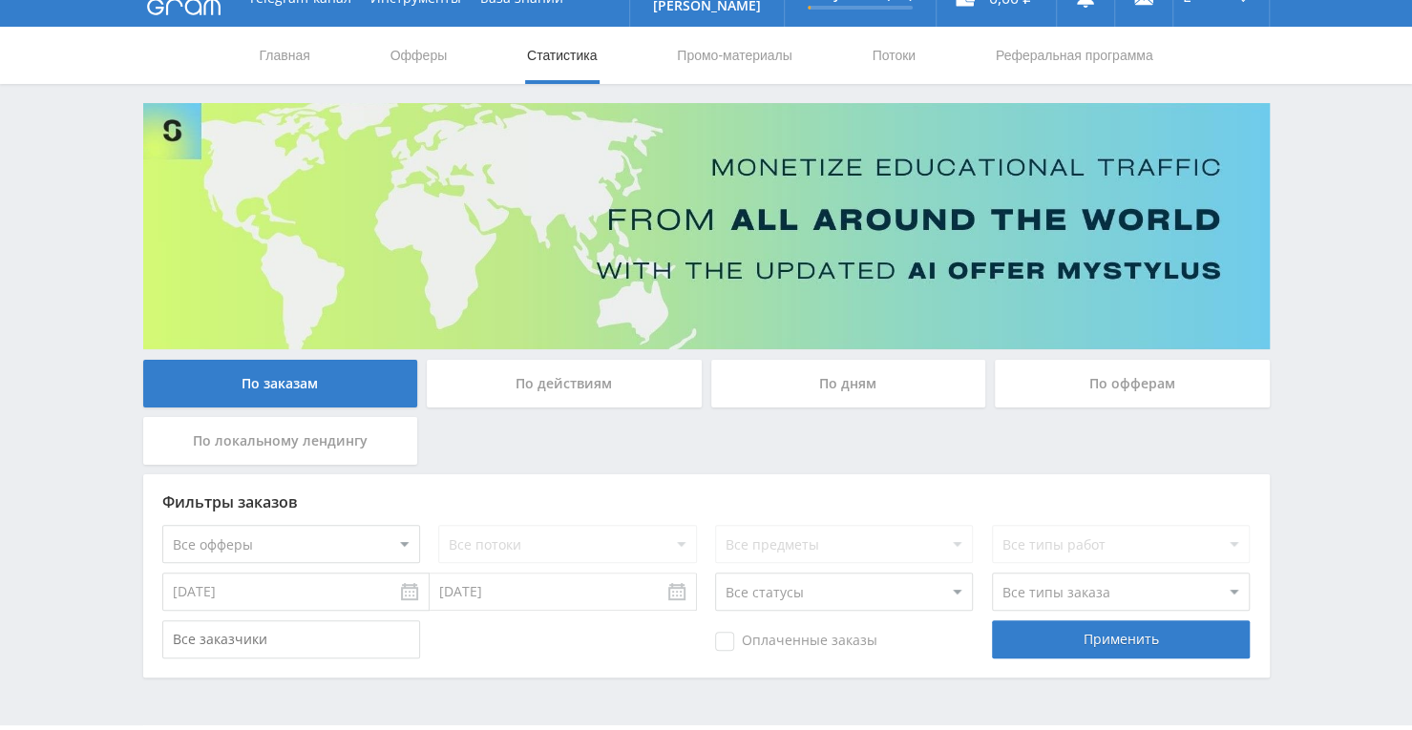
scroll to position [82, 0]
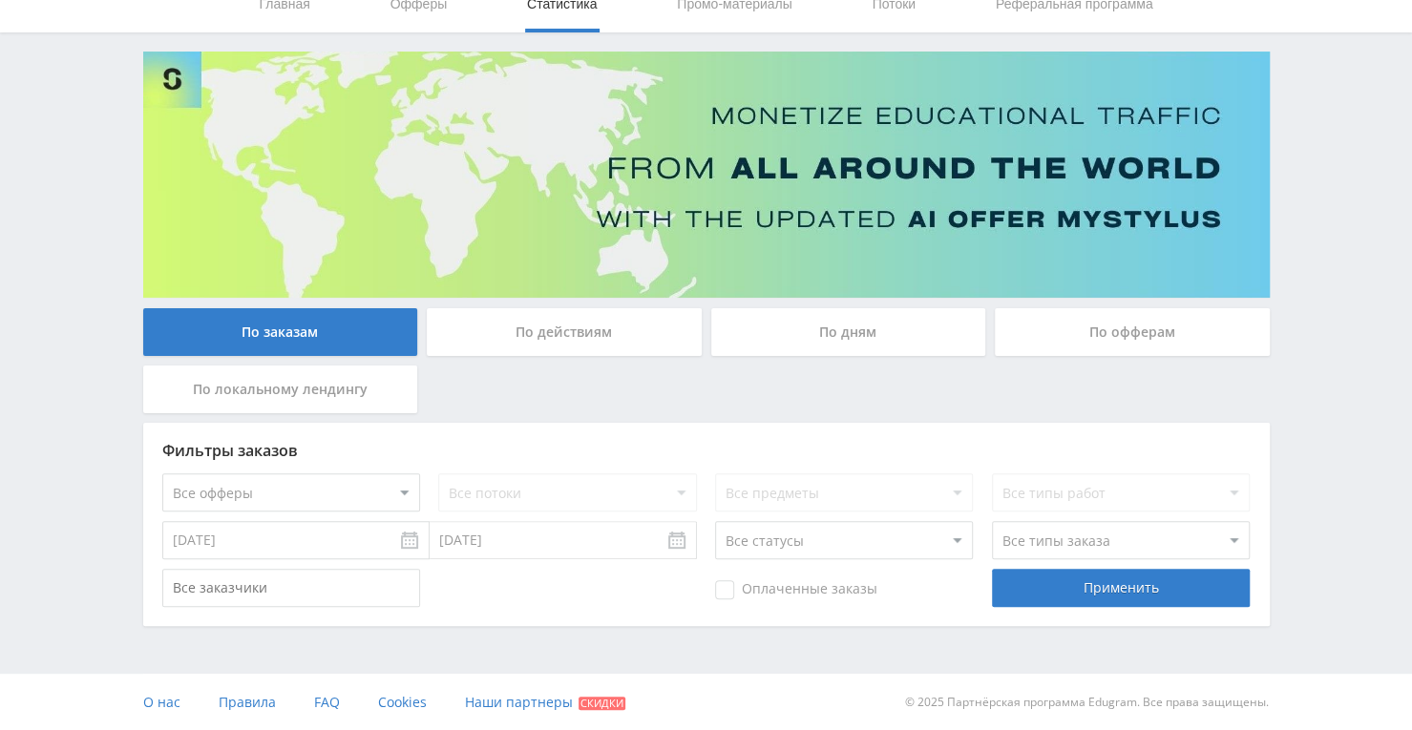
click at [545, 330] on div "По действиям" at bounding box center [564, 332] width 275 height 48
click at [0, 0] on input "По действиям" at bounding box center [0, 0] width 0 height 0
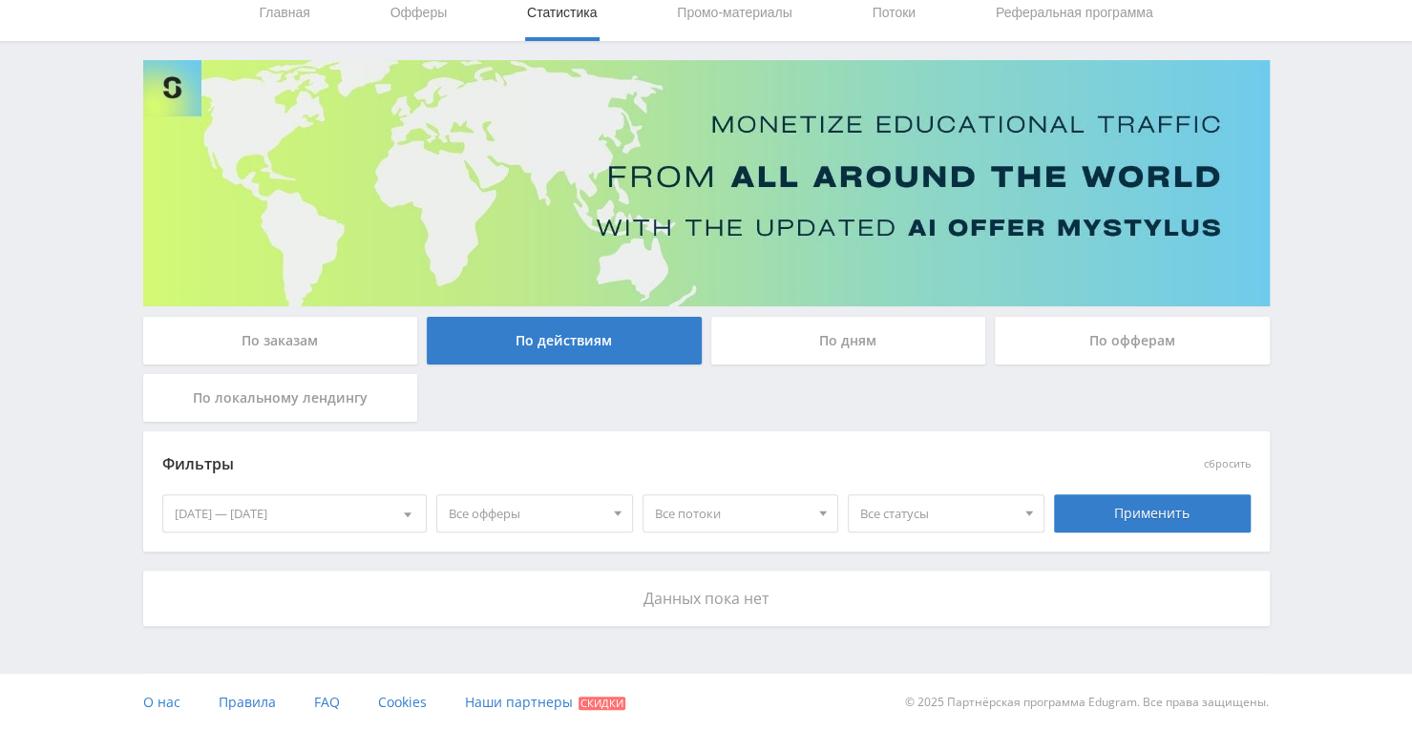
click at [775, 364] on div "По дням" at bounding box center [848, 341] width 275 height 48
click at [0, 0] on input "По дням" at bounding box center [0, 0] width 0 height 0
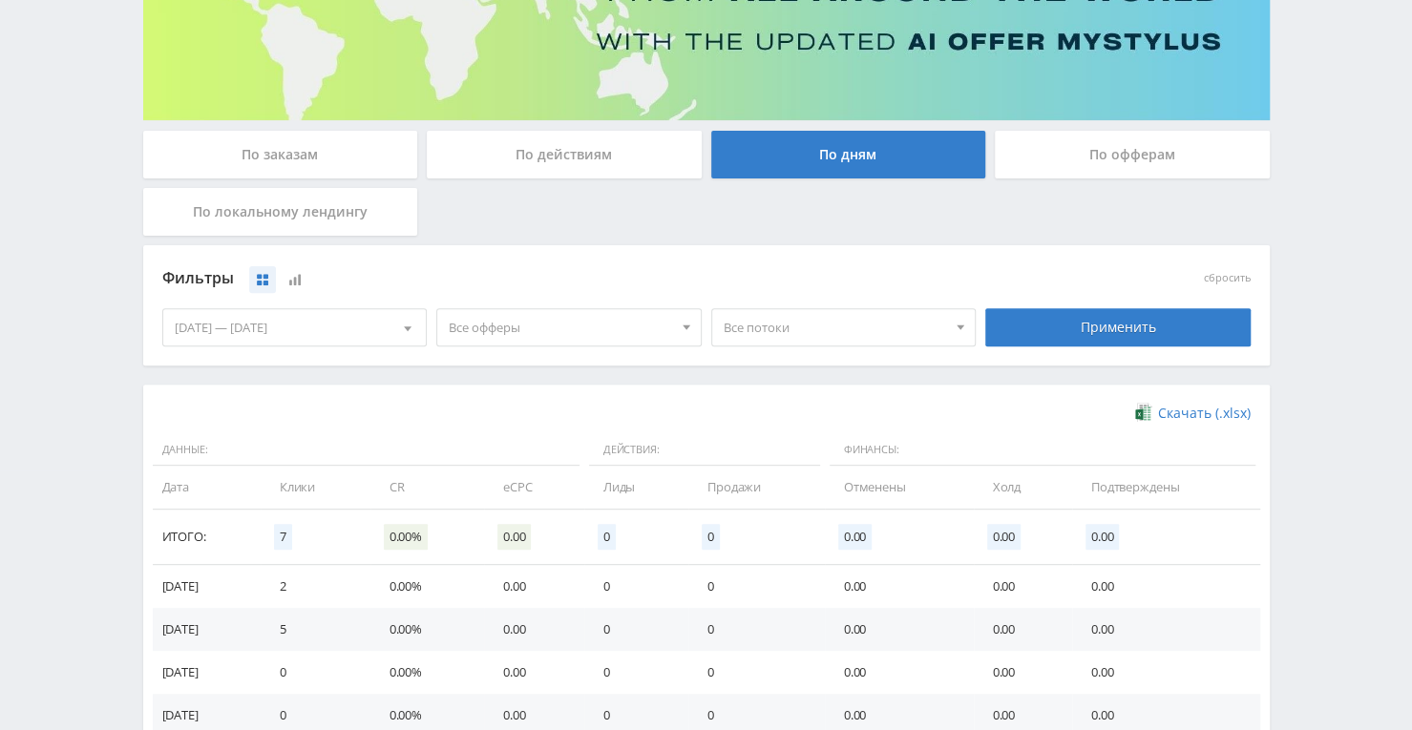
scroll to position [231, 0]
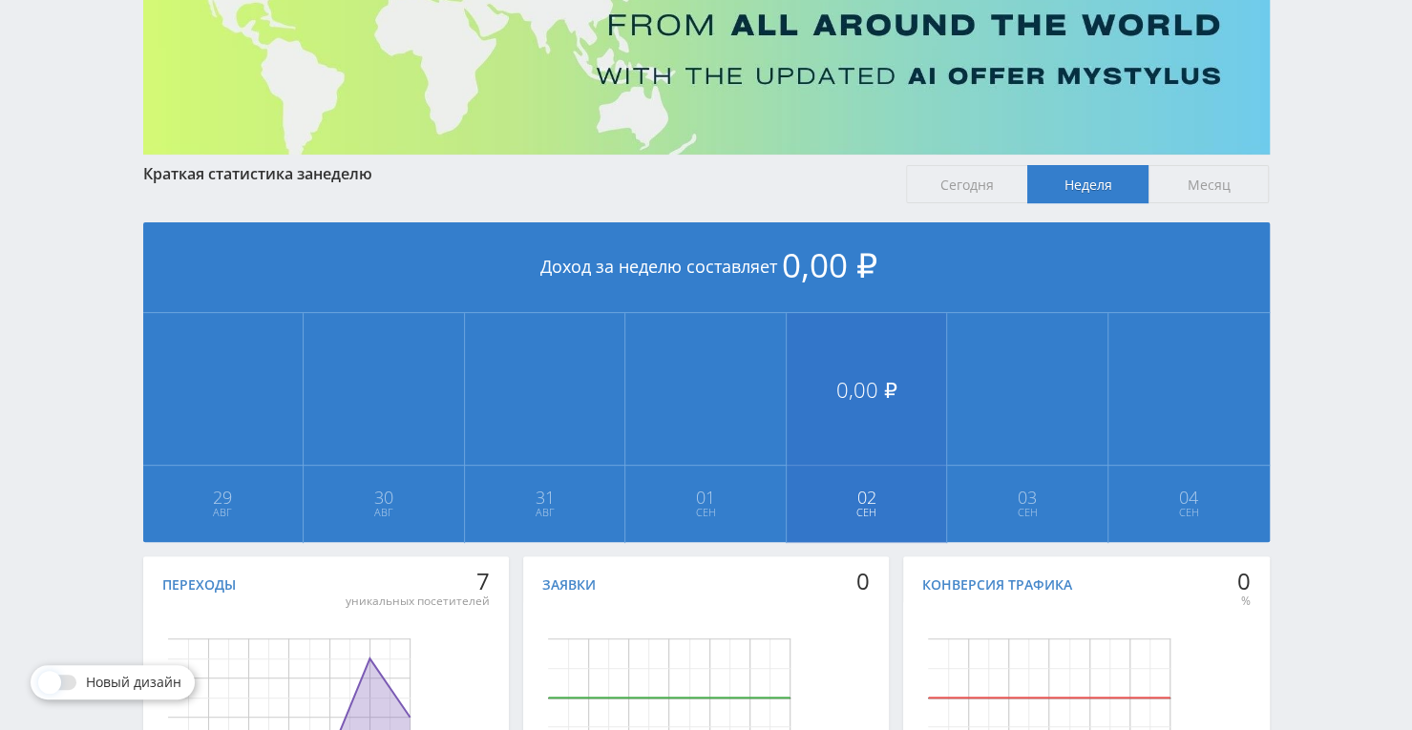
scroll to position [95, 0]
